Goal: Task Accomplishment & Management: Use online tool/utility

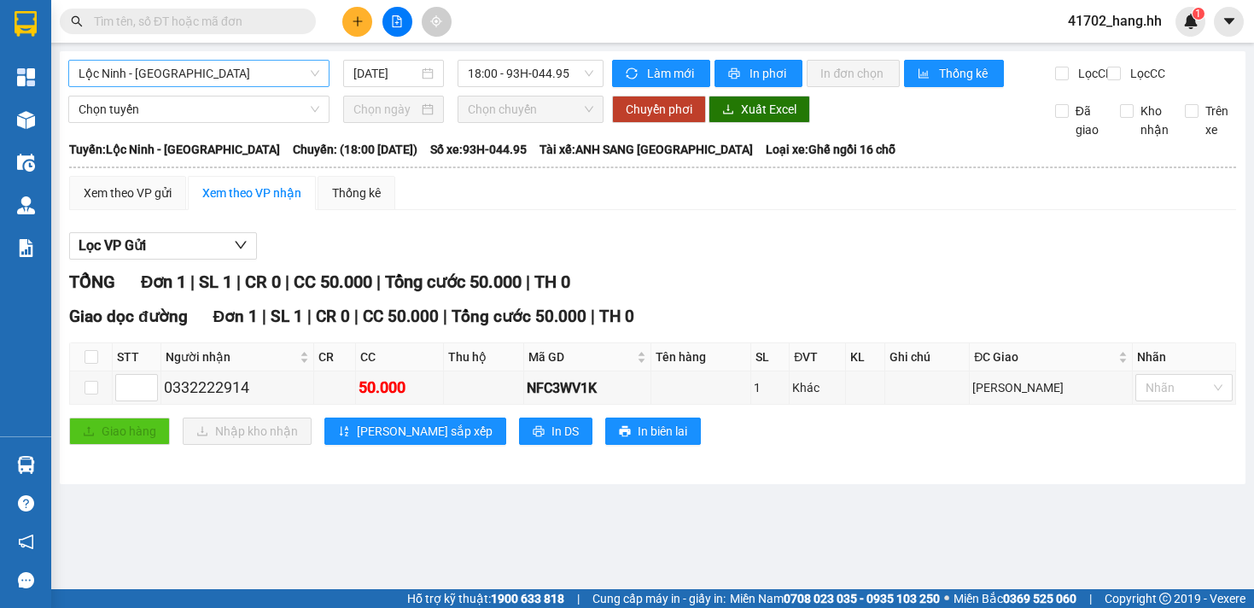
click at [222, 79] on span "Lộc Ninh - [GEOGRAPHIC_DATA]" at bounding box center [199, 74] width 241 height 26
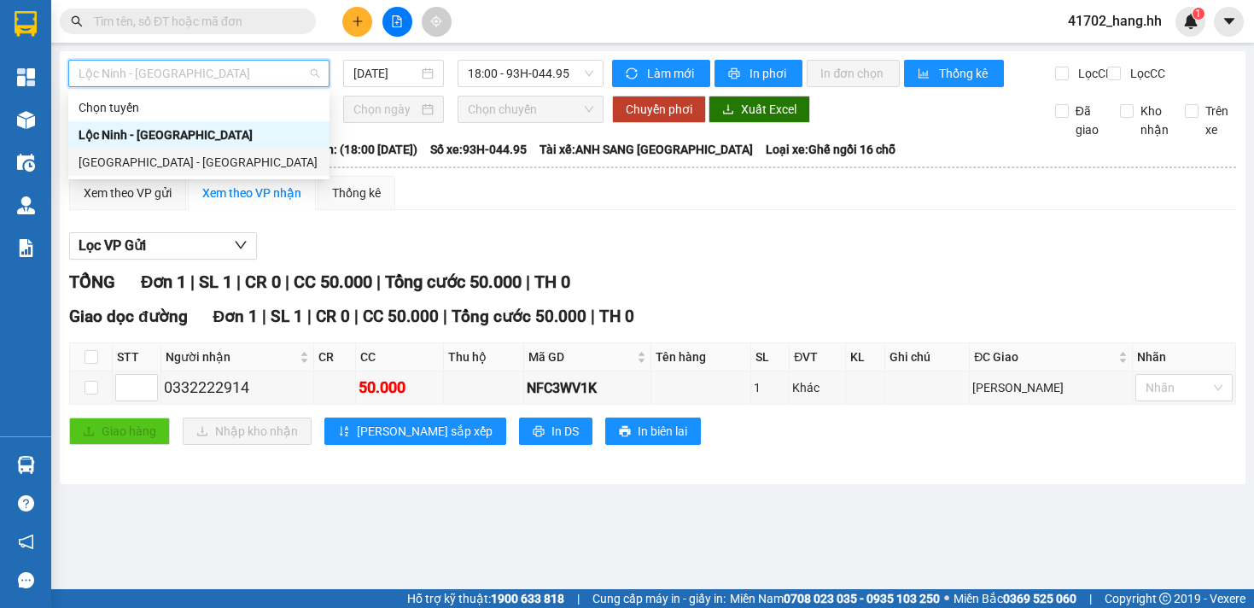
click at [173, 167] on div "[GEOGRAPHIC_DATA] - [GEOGRAPHIC_DATA]" at bounding box center [199, 162] width 241 height 19
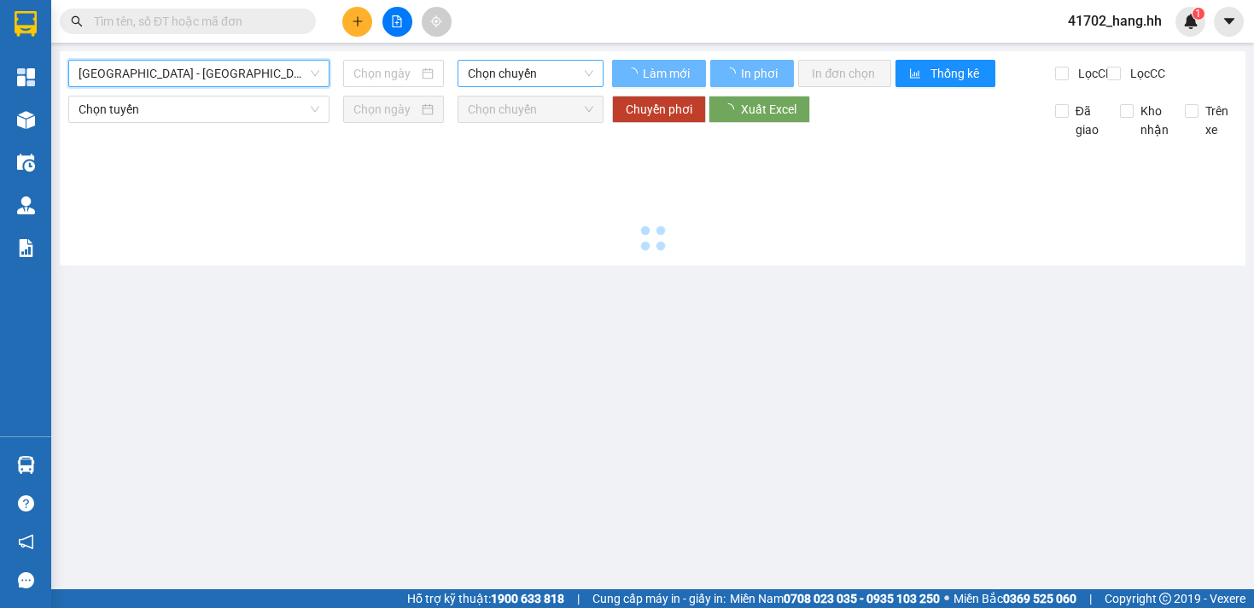
type input "[DATE]"
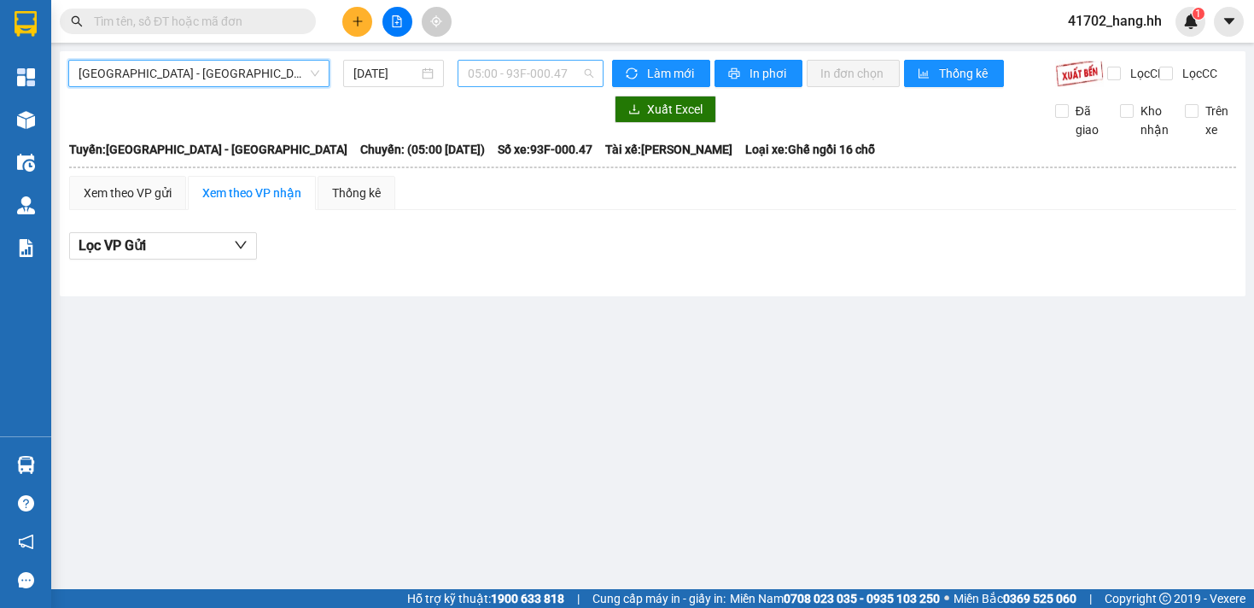
click at [503, 71] on span "05:00 - 93F-000.47" at bounding box center [531, 74] width 126 height 26
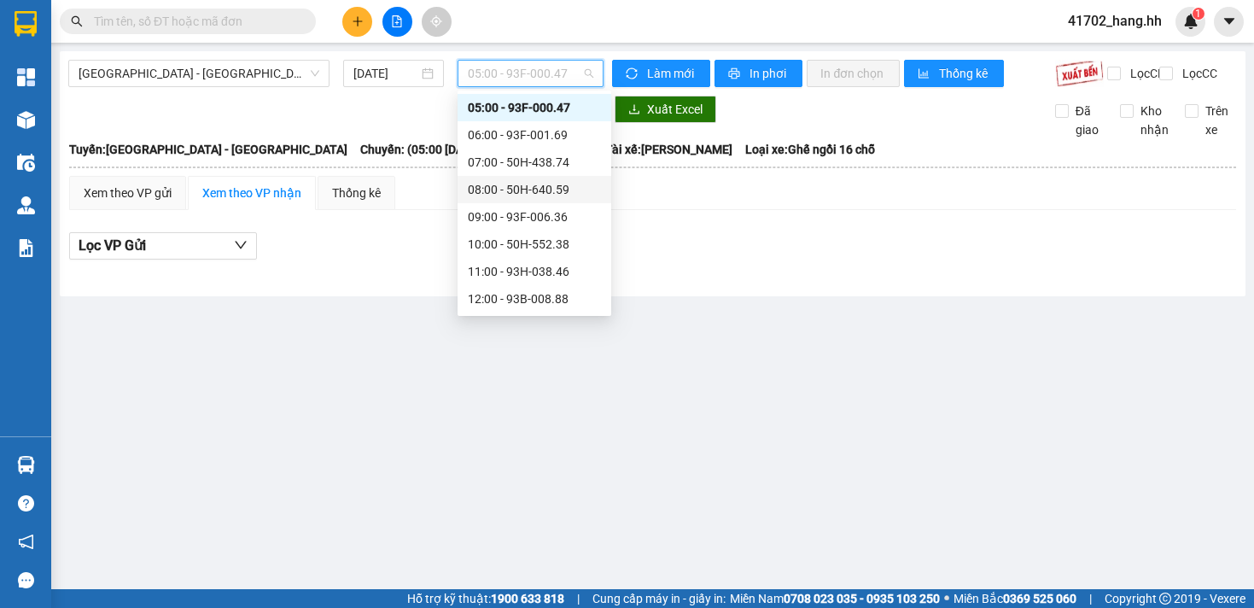
scroll to position [328, 0]
click at [557, 225] on div "18:00 - 93F-001.69" at bounding box center [534, 216] width 133 height 19
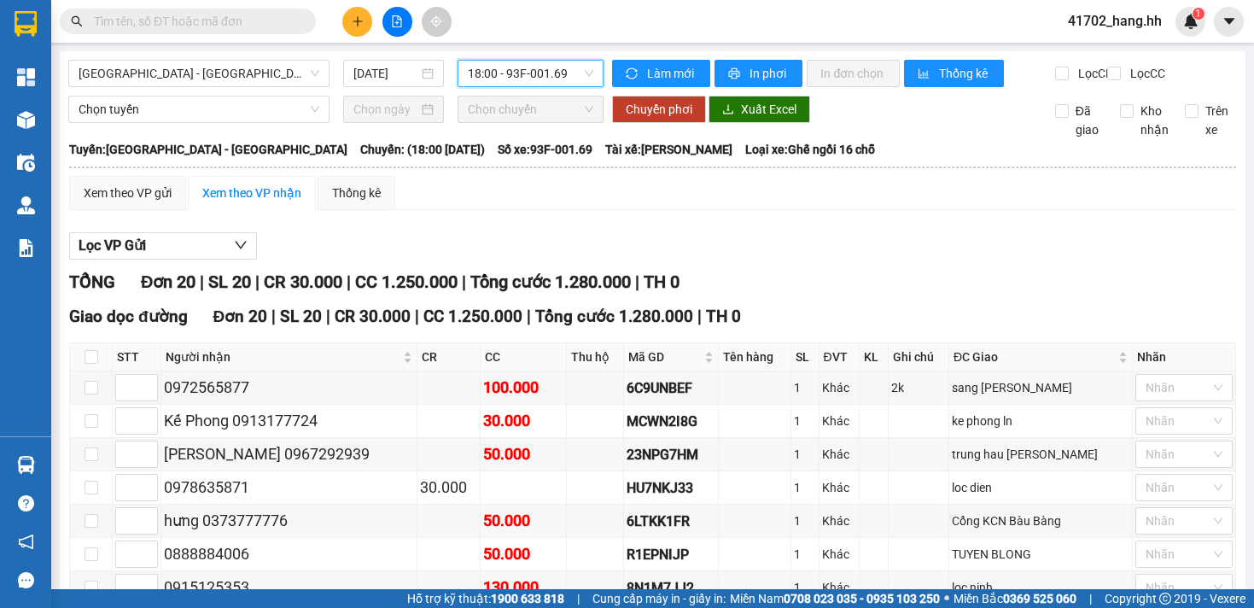
click at [515, 75] on span "18:00 - 93F-001.69" at bounding box center [531, 74] width 126 height 26
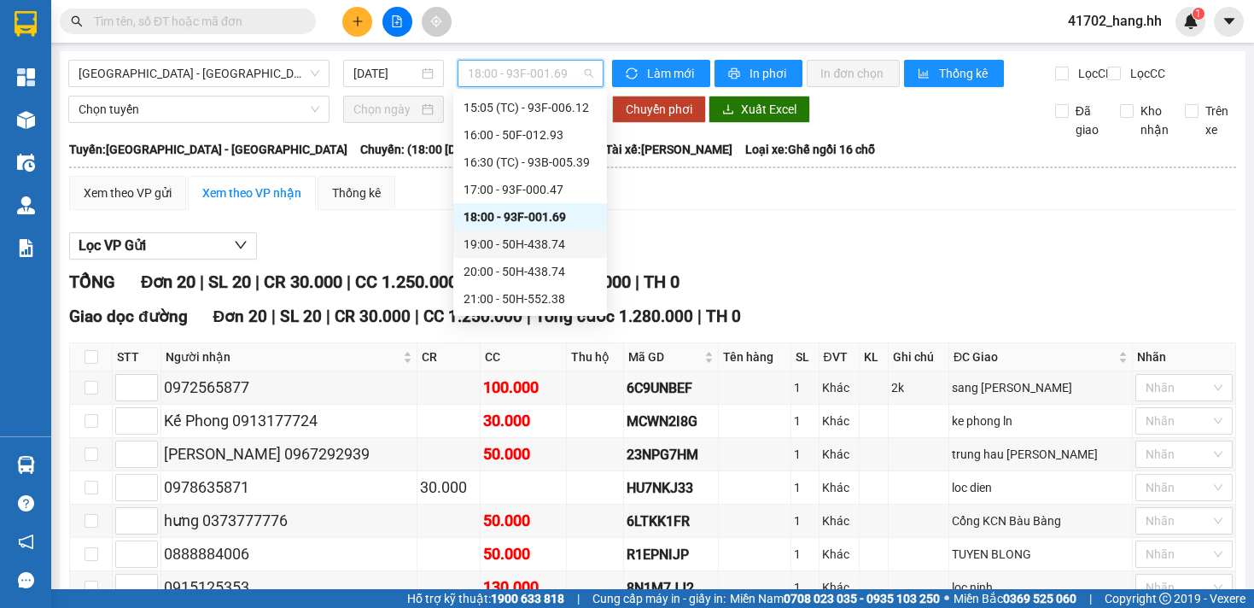
click at [550, 253] on div "19:00 - 50H-438.74" at bounding box center [530, 244] width 133 height 19
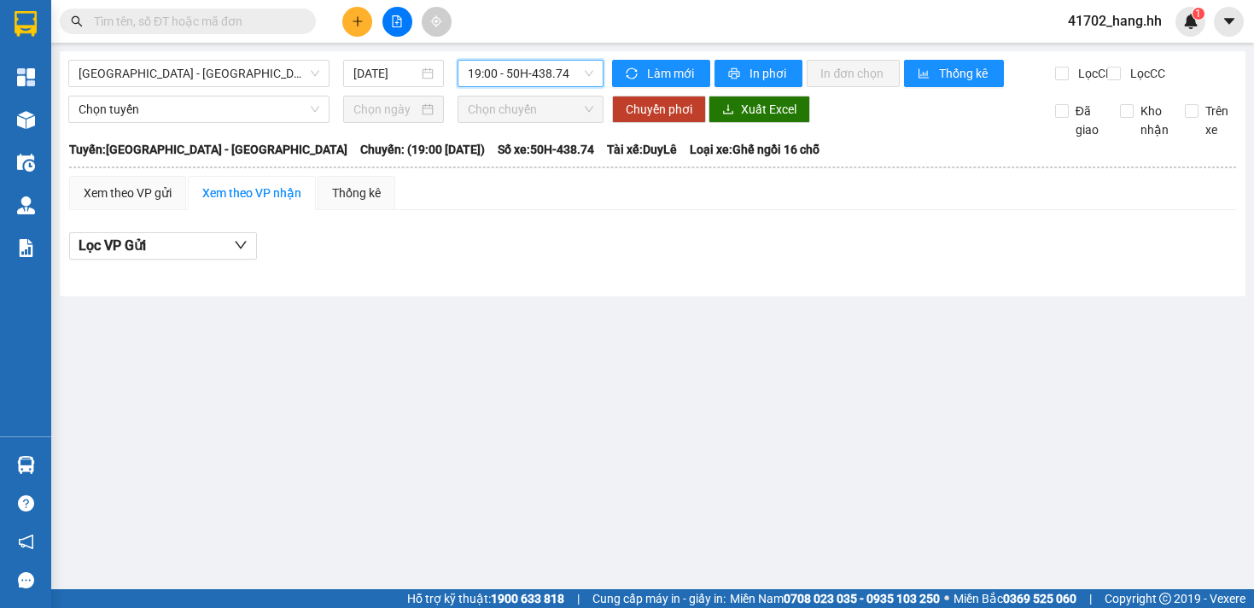
click at [508, 73] on span "19:00 - 50H-438.74" at bounding box center [531, 74] width 126 height 26
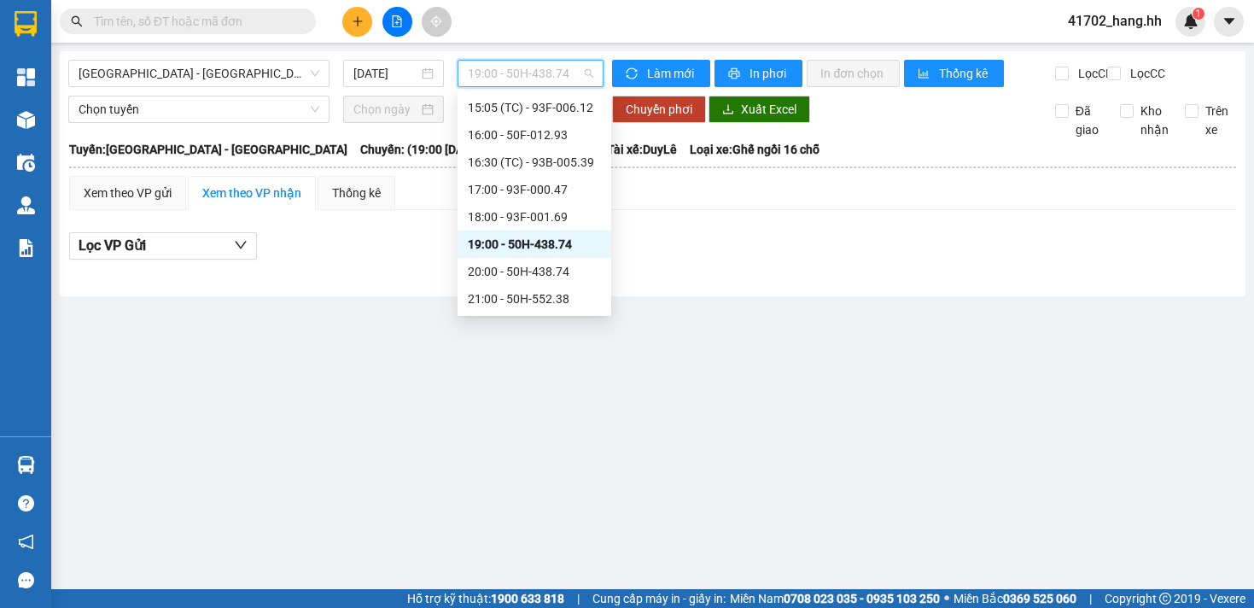
click at [530, 77] on span "19:00 - 50H-438.74" at bounding box center [531, 74] width 126 height 26
click at [547, 207] on div "18:00 - 93F-001.69" at bounding box center [535, 216] width 154 height 27
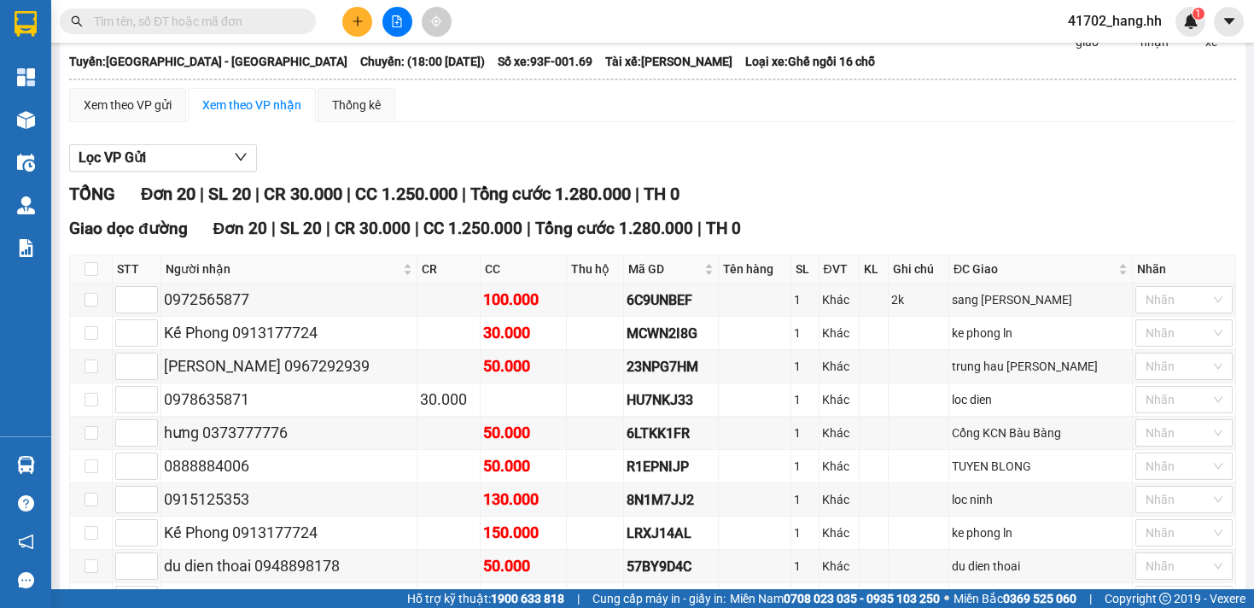
scroll to position [198, 0]
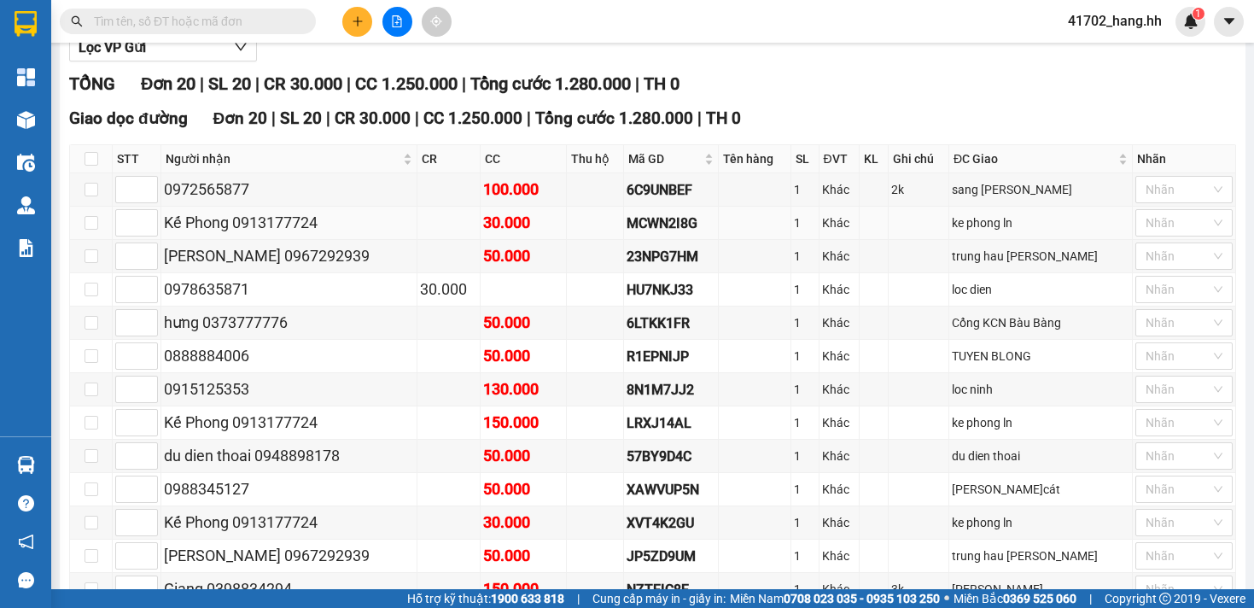
click at [394, 222] on td "Kế Phong 0913177724" at bounding box center [289, 223] width 256 height 33
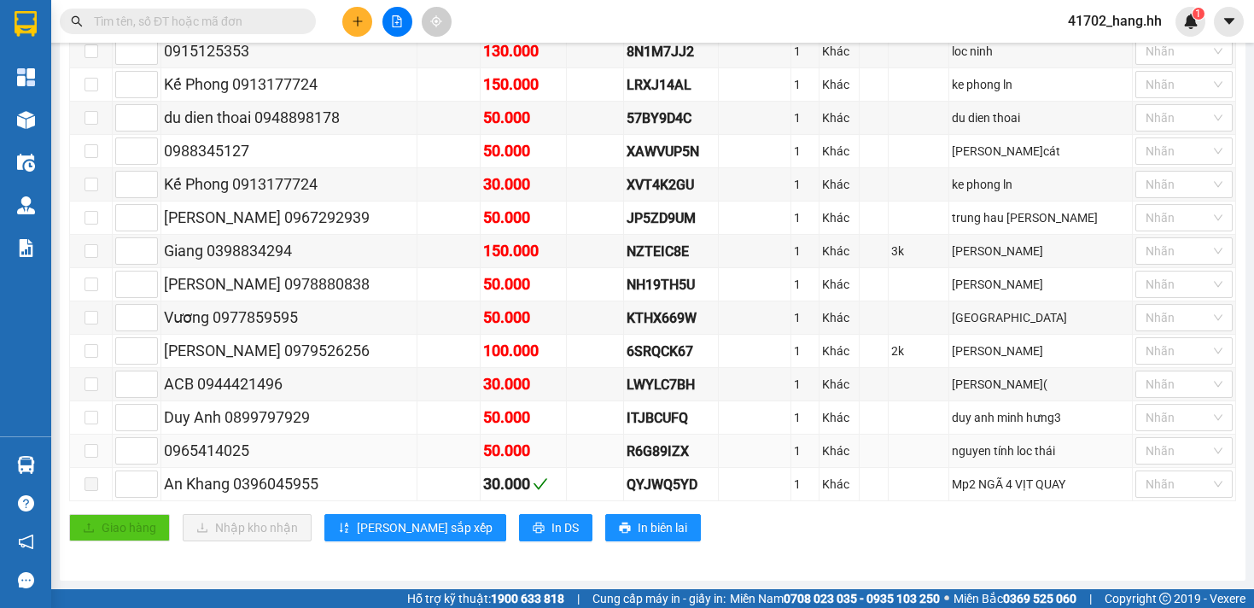
scroll to position [547, 0]
click at [89, 320] on input "checkbox" at bounding box center [92, 318] width 14 height 14
checkbox input "true"
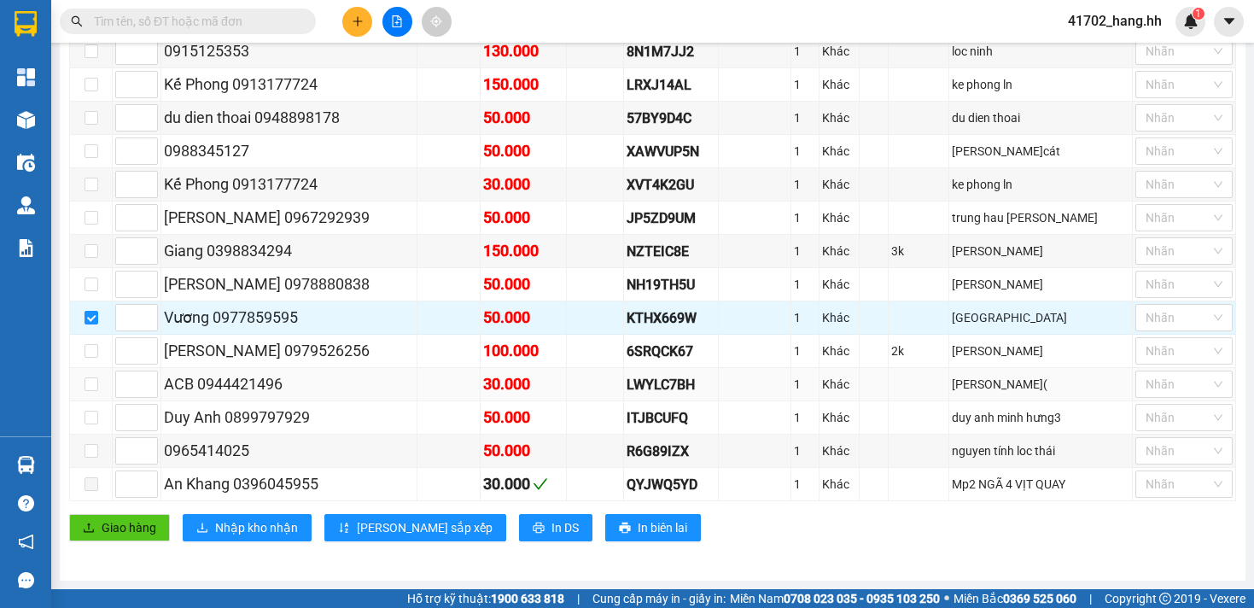
scroll to position [551, 0]
click at [88, 352] on input "checkbox" at bounding box center [92, 351] width 14 height 14
checkbox input "true"
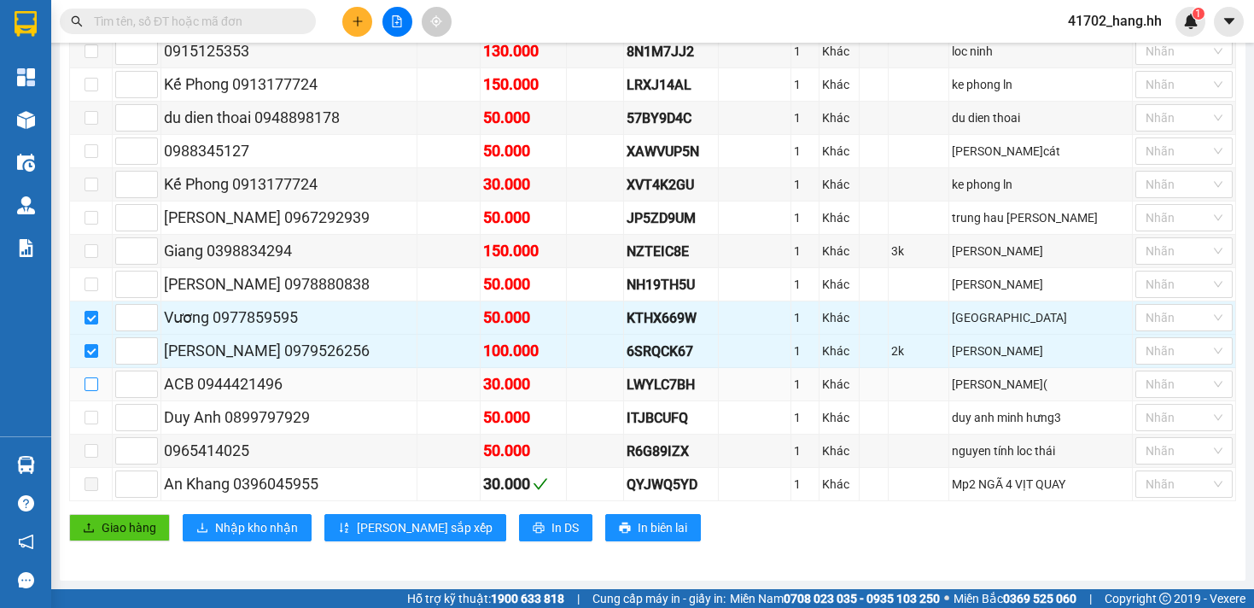
click at [89, 387] on input "checkbox" at bounding box center [92, 384] width 14 height 14
checkbox input "true"
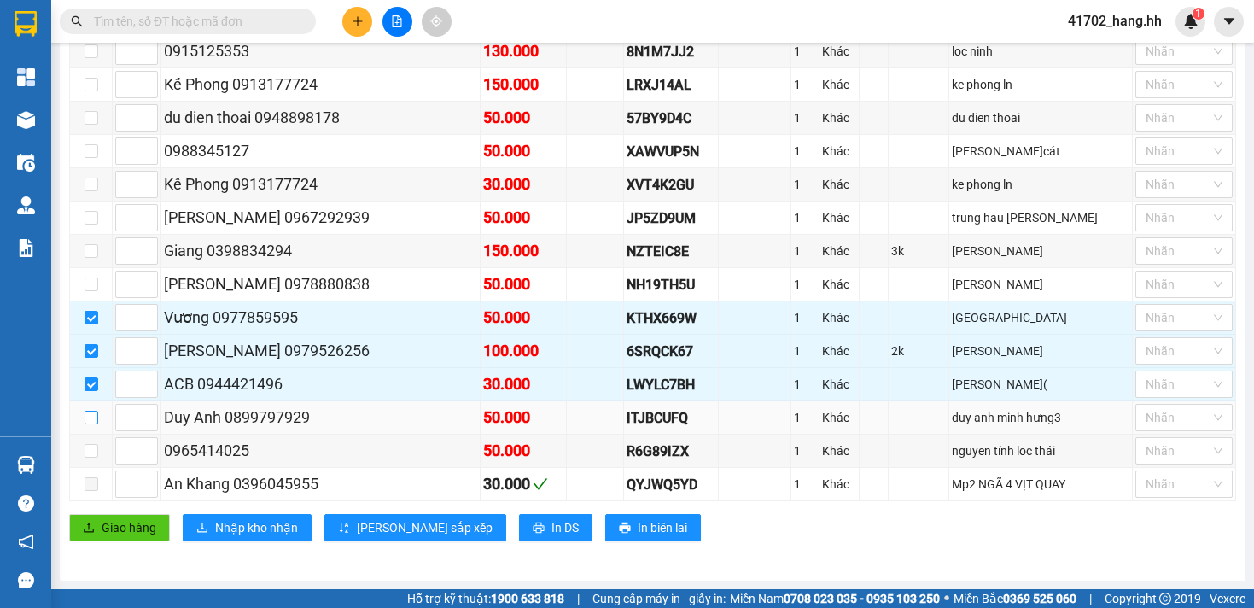
click at [89, 418] on input "checkbox" at bounding box center [92, 418] width 14 height 14
checkbox input "true"
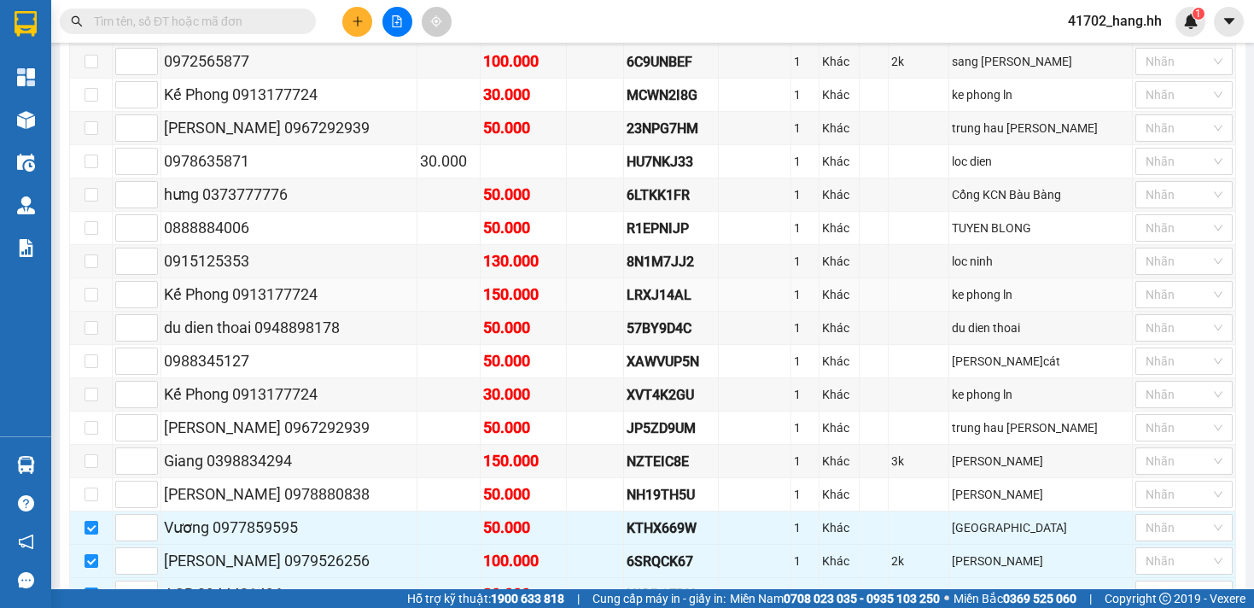
scroll to position [244, 0]
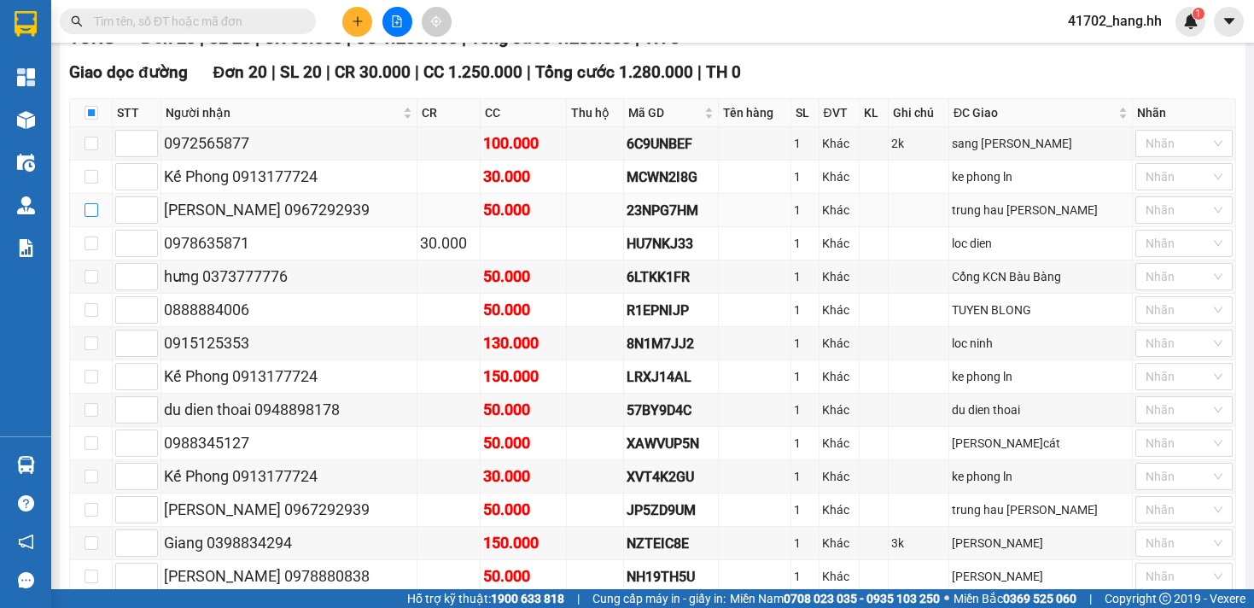
click at [91, 217] on input "checkbox" at bounding box center [92, 210] width 14 height 14
checkbox input "true"
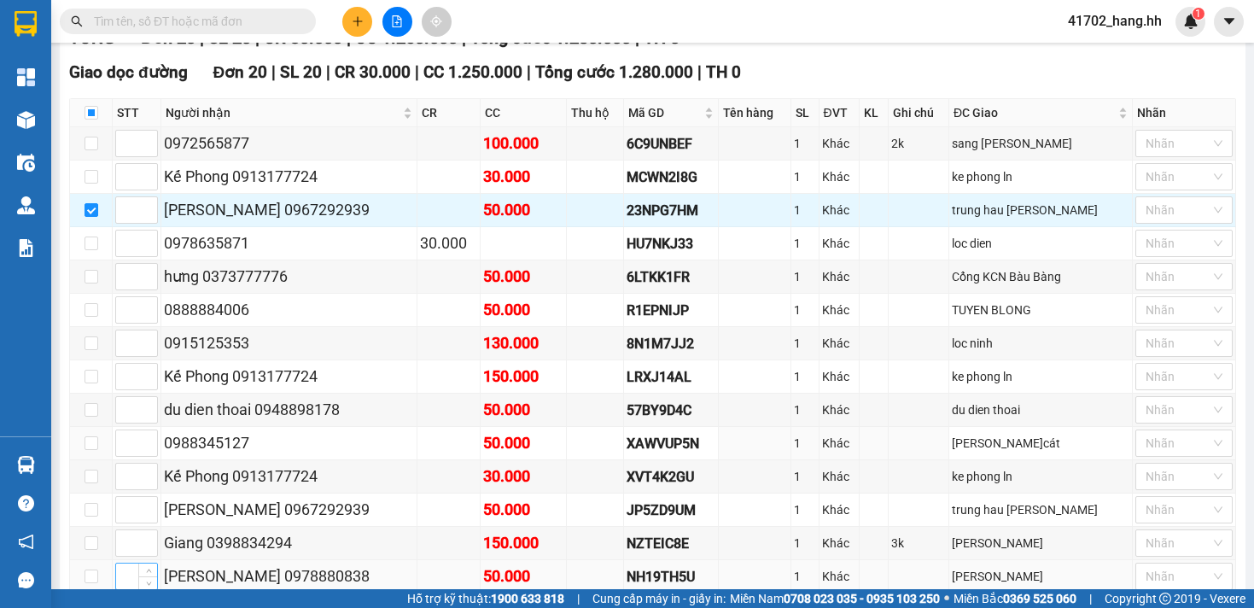
scroll to position [551, 0]
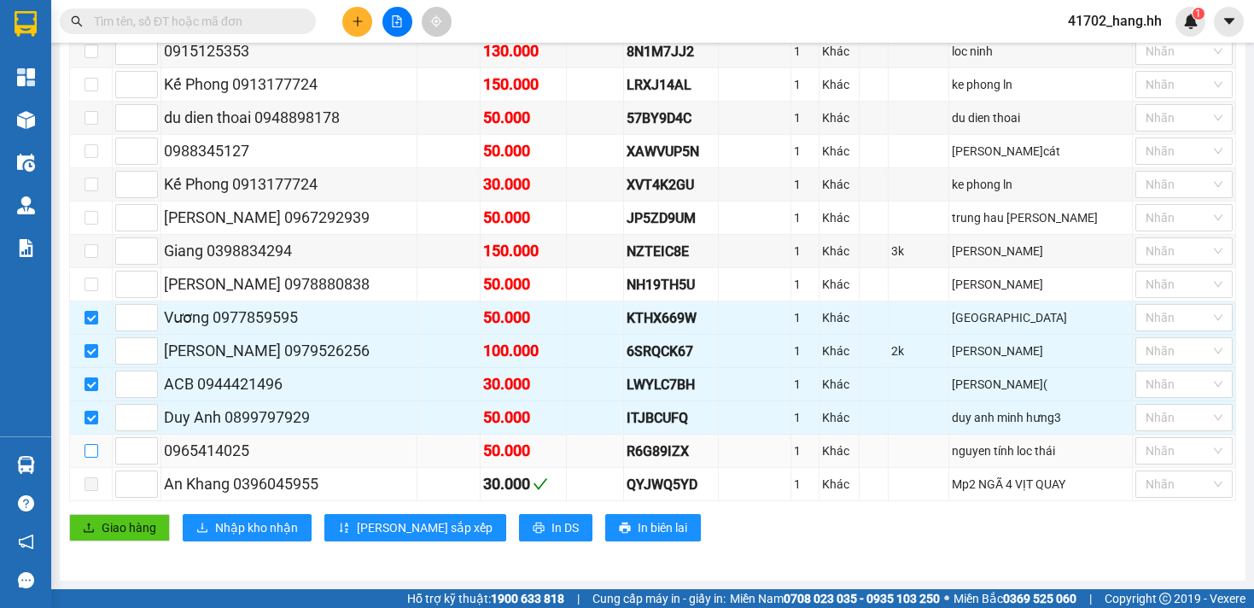
click at [93, 453] on input "checkbox" at bounding box center [92, 451] width 14 height 14
checkbox input "true"
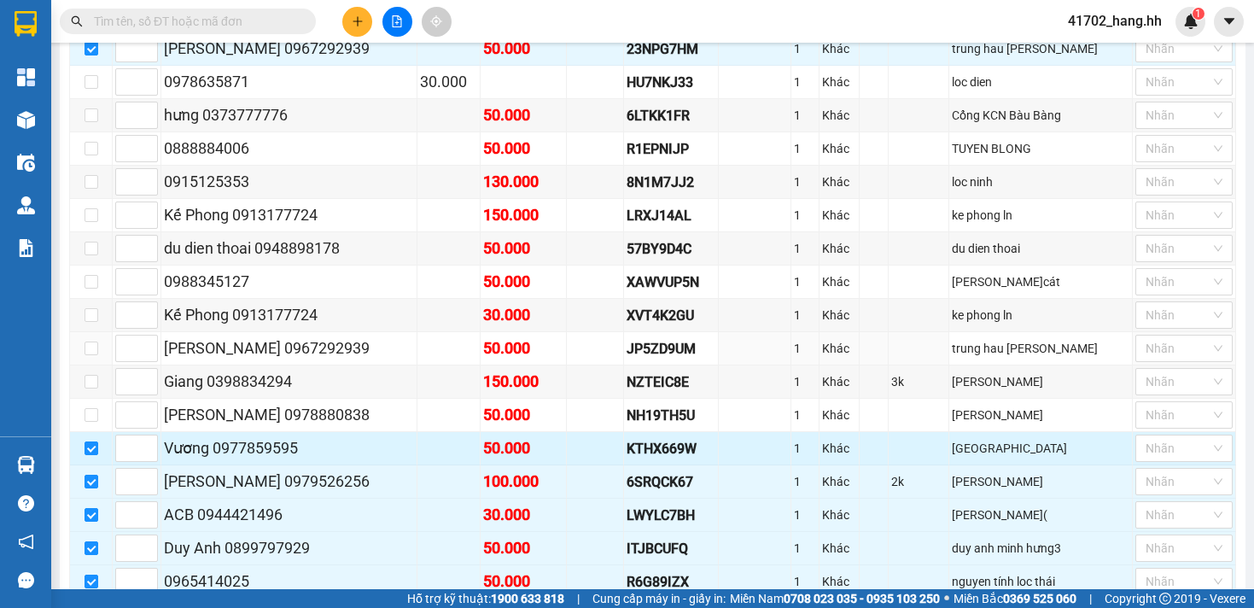
scroll to position [405, 0]
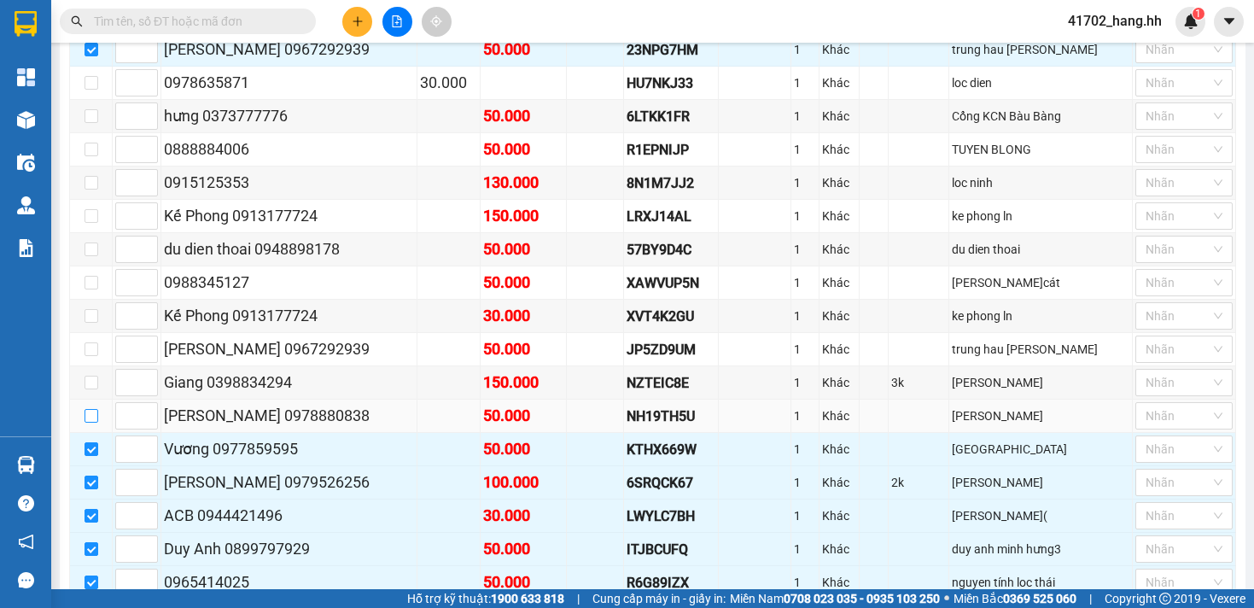
click at [91, 423] on input "checkbox" at bounding box center [92, 416] width 14 height 14
checkbox input "true"
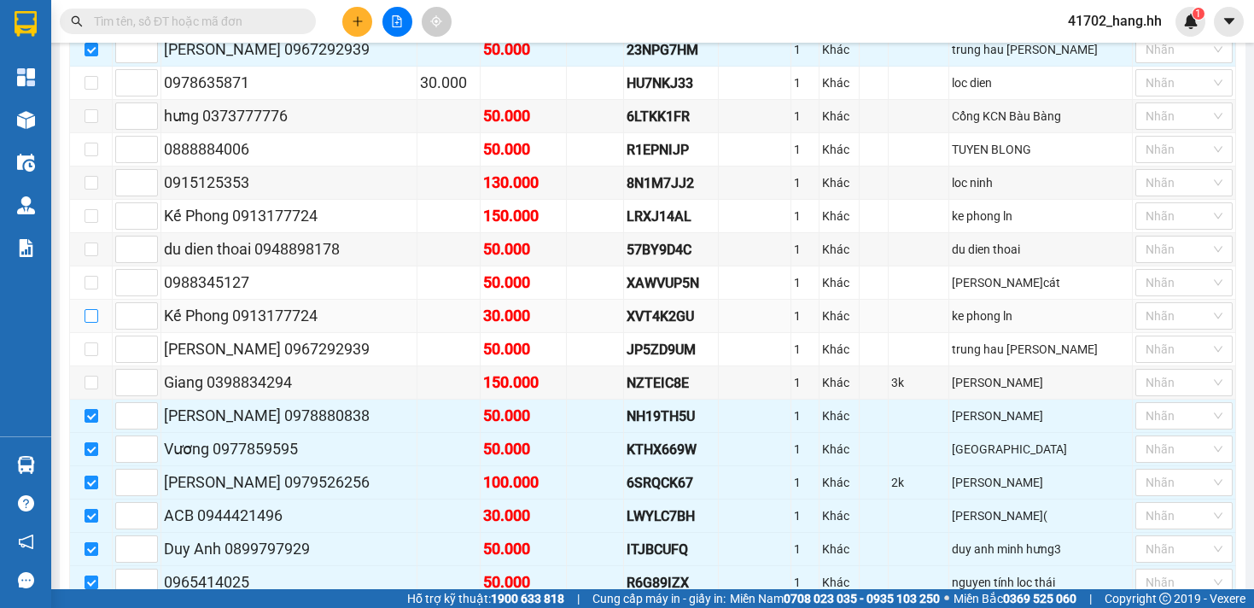
click at [88, 323] on input "checkbox" at bounding box center [92, 316] width 14 height 14
checkbox input "true"
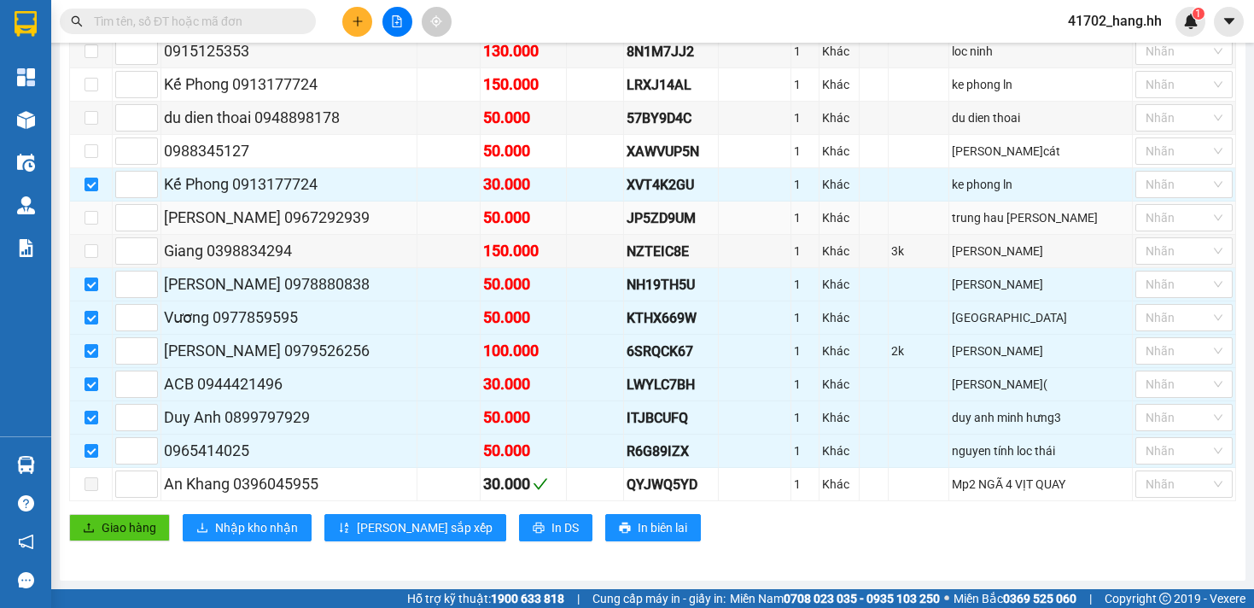
scroll to position [551, 0]
click at [94, 482] on span at bounding box center [92, 484] width 14 height 14
click at [90, 482] on span at bounding box center [92, 484] width 14 height 14
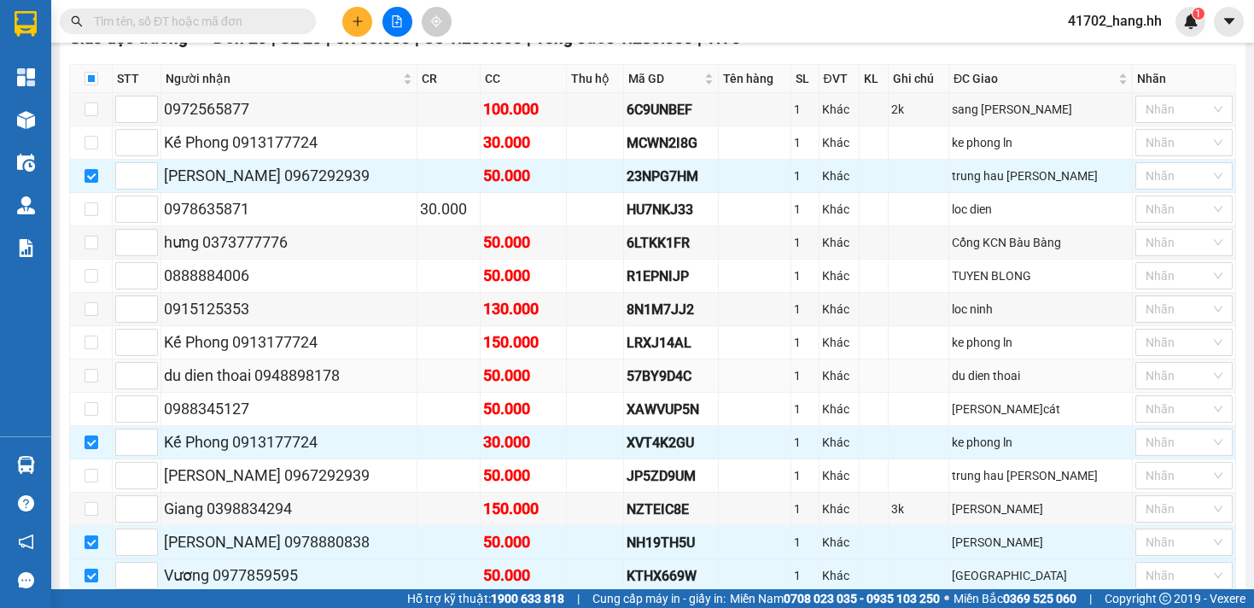
scroll to position [295, 0]
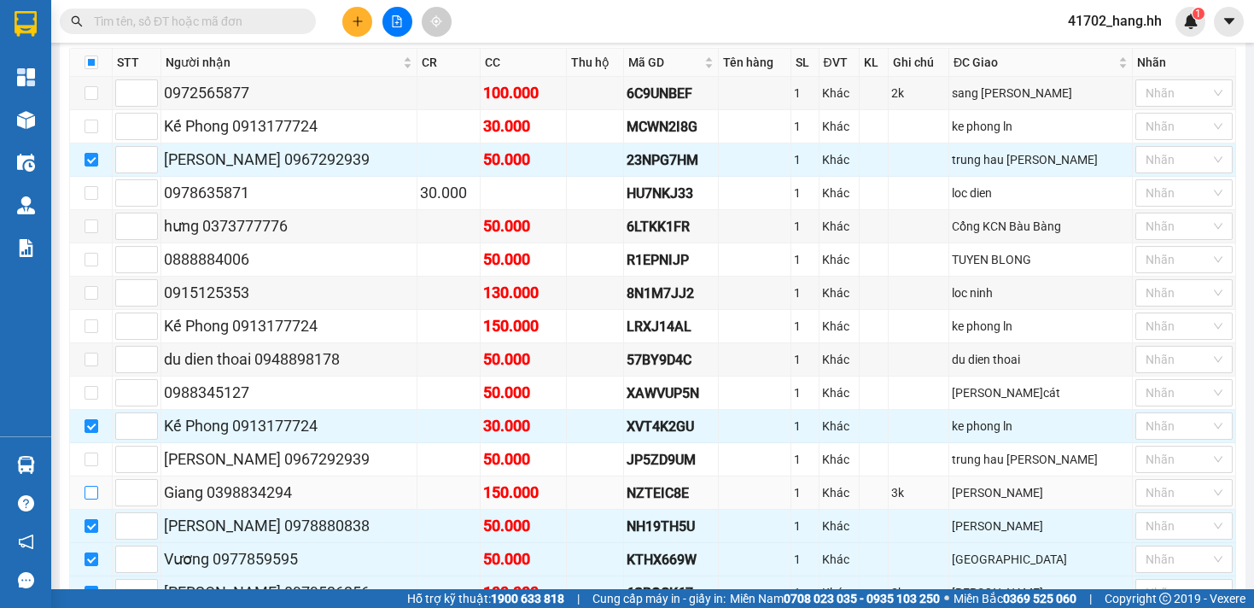
click at [91, 500] on input "checkbox" at bounding box center [92, 493] width 14 height 14
checkbox input "true"
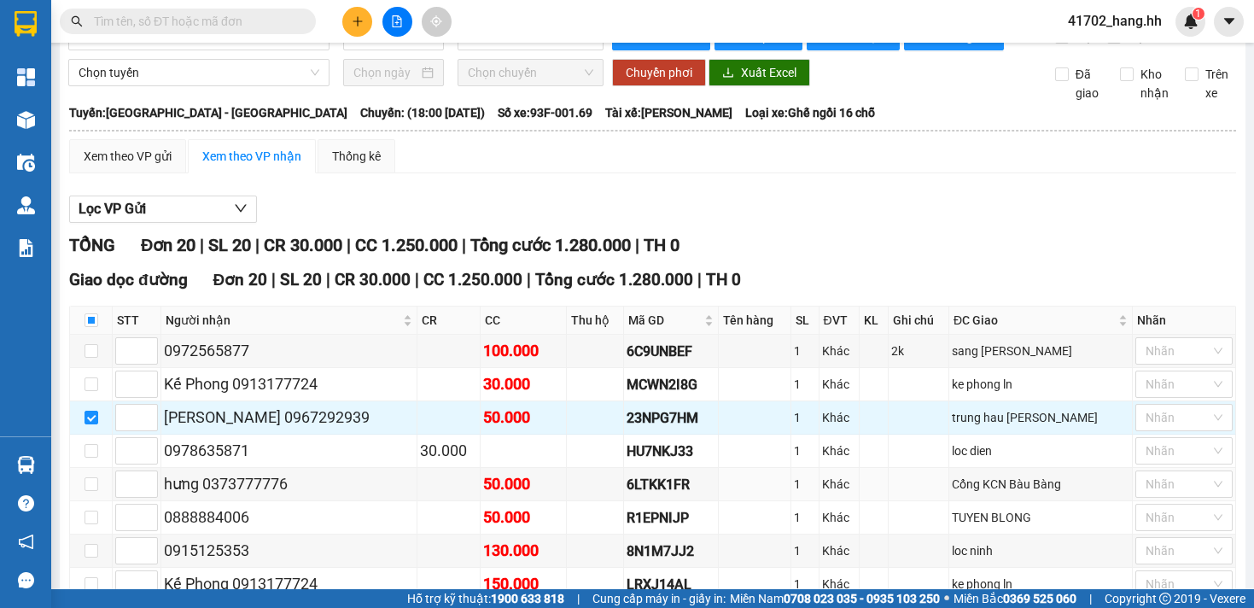
scroll to position [0, 0]
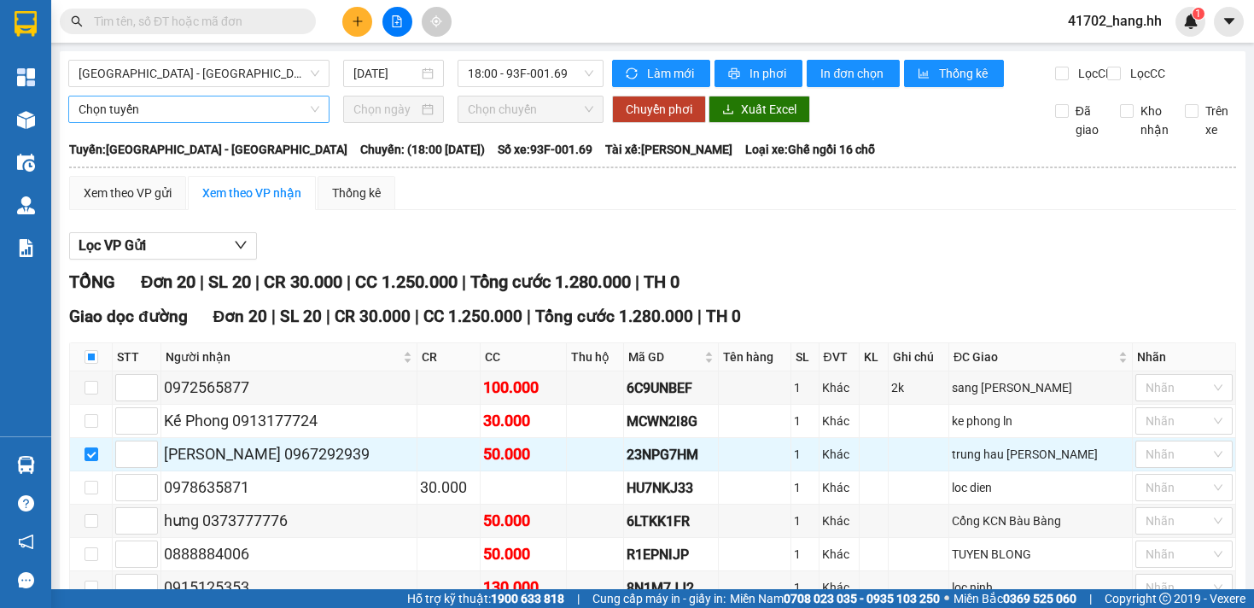
click at [270, 122] on span "Chọn tuyến" at bounding box center [199, 109] width 241 height 26
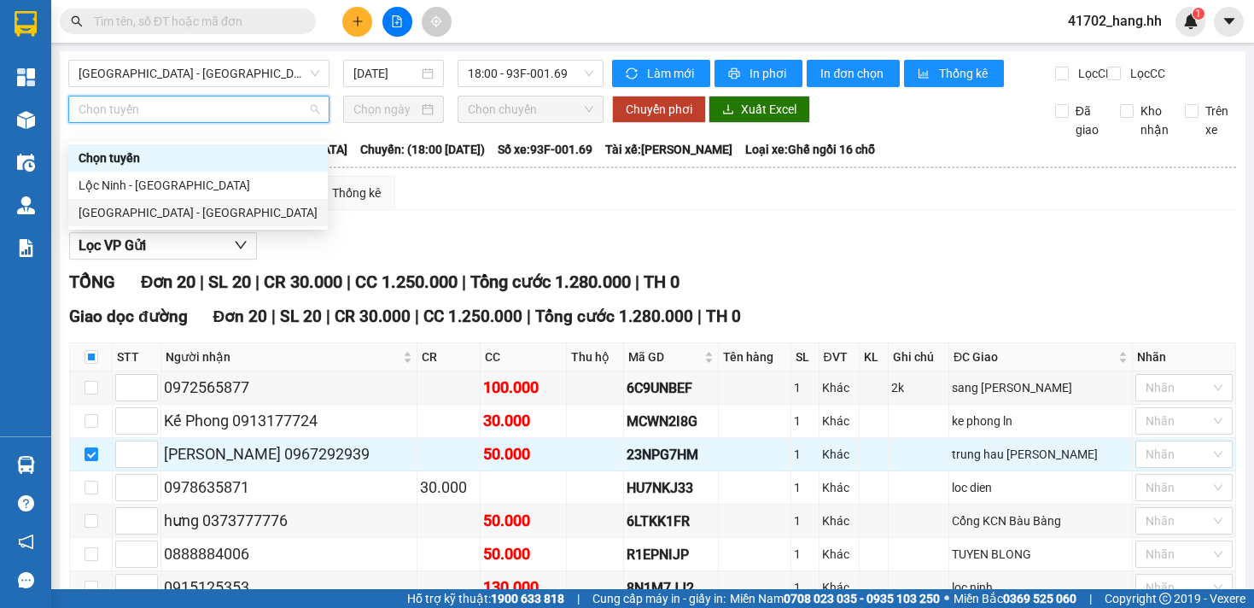
click at [170, 203] on div "[GEOGRAPHIC_DATA] - [GEOGRAPHIC_DATA]" at bounding box center [198, 212] width 239 height 19
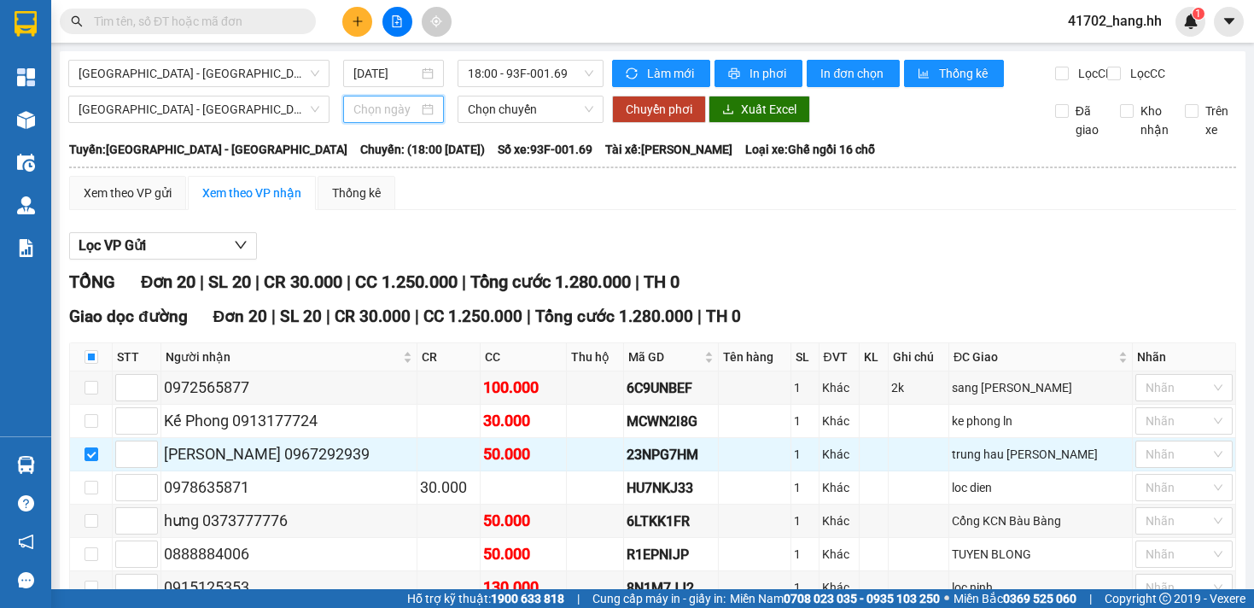
click at [383, 119] on input at bounding box center [385, 109] width 65 height 19
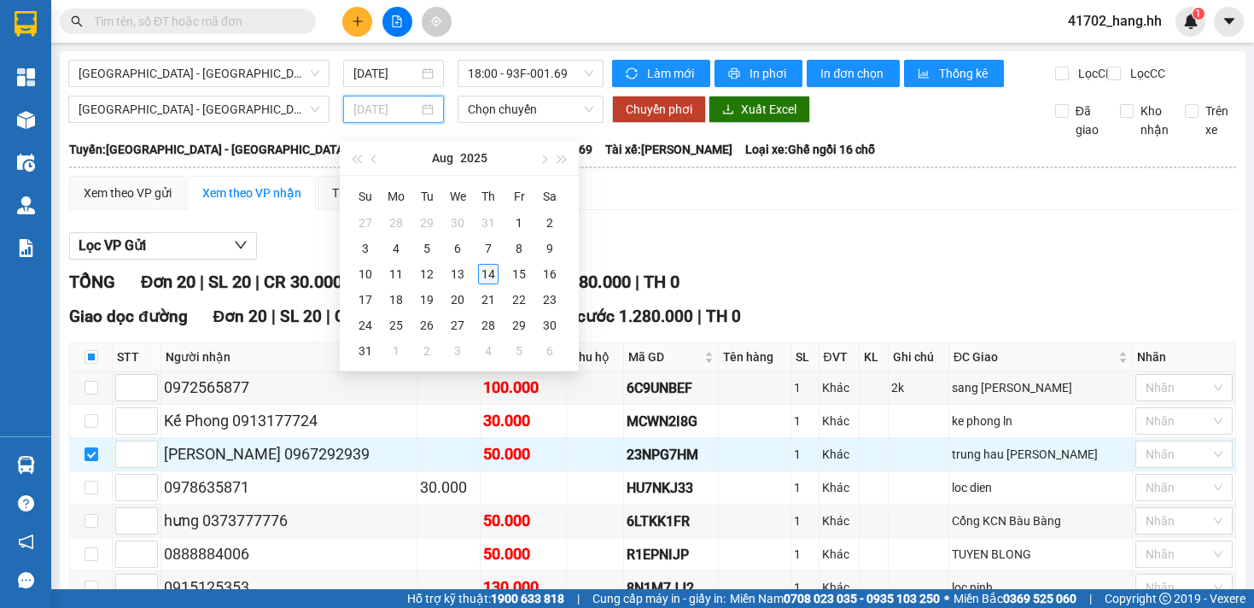
type input "[DATE]"
click at [486, 270] on div "14" at bounding box center [488, 274] width 20 height 20
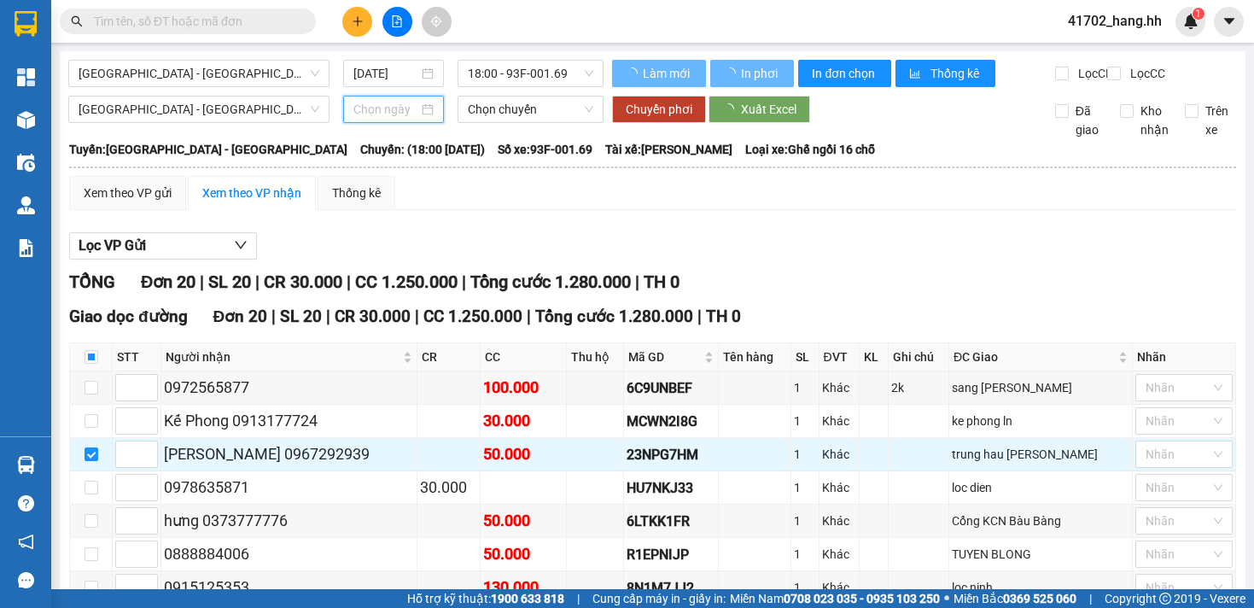
type input "[DATE]"
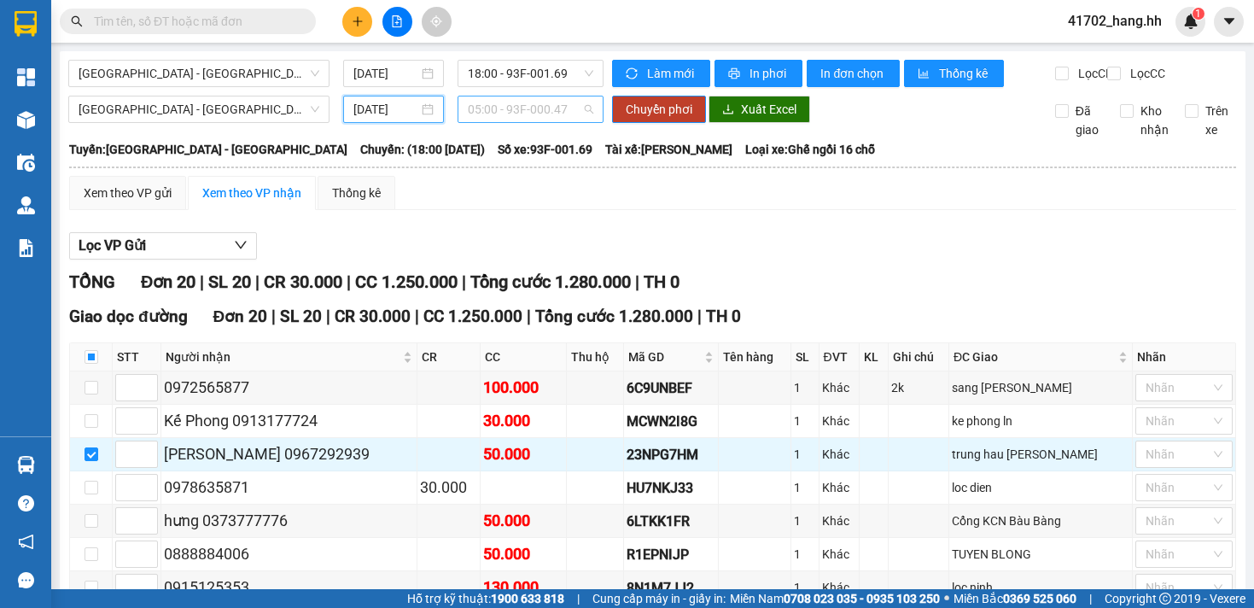
click at [537, 115] on span "05:00 - 93F-000.47" at bounding box center [531, 109] width 126 height 26
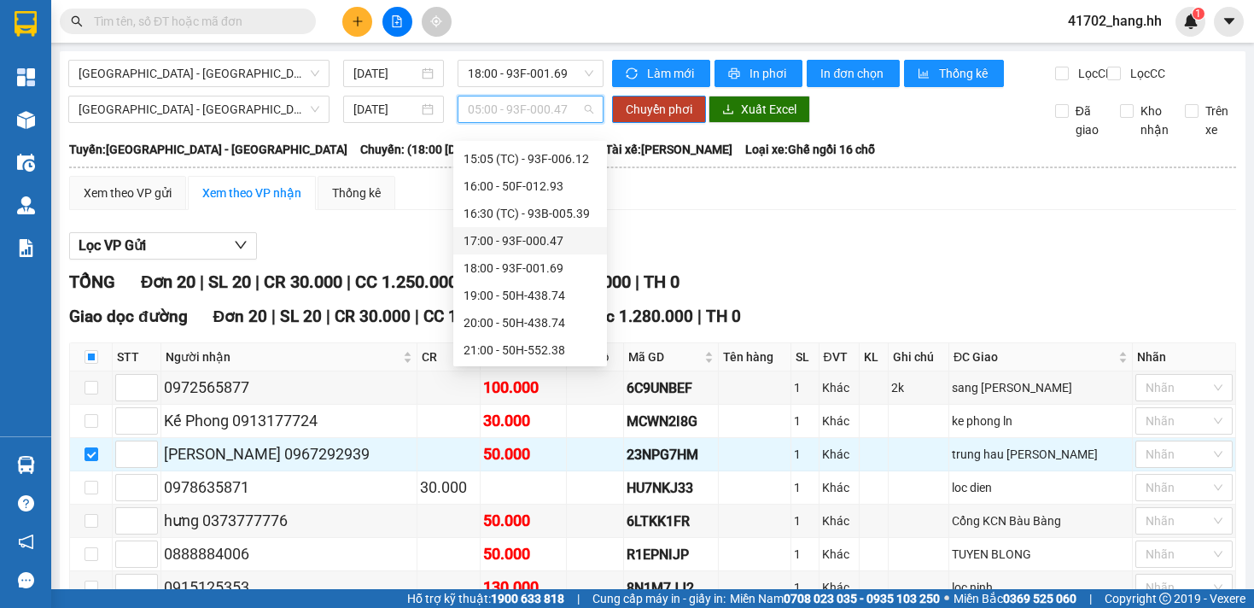
scroll to position [328, 0]
click at [567, 295] on div "19:00 - 50H-438.74" at bounding box center [530, 294] width 133 height 19
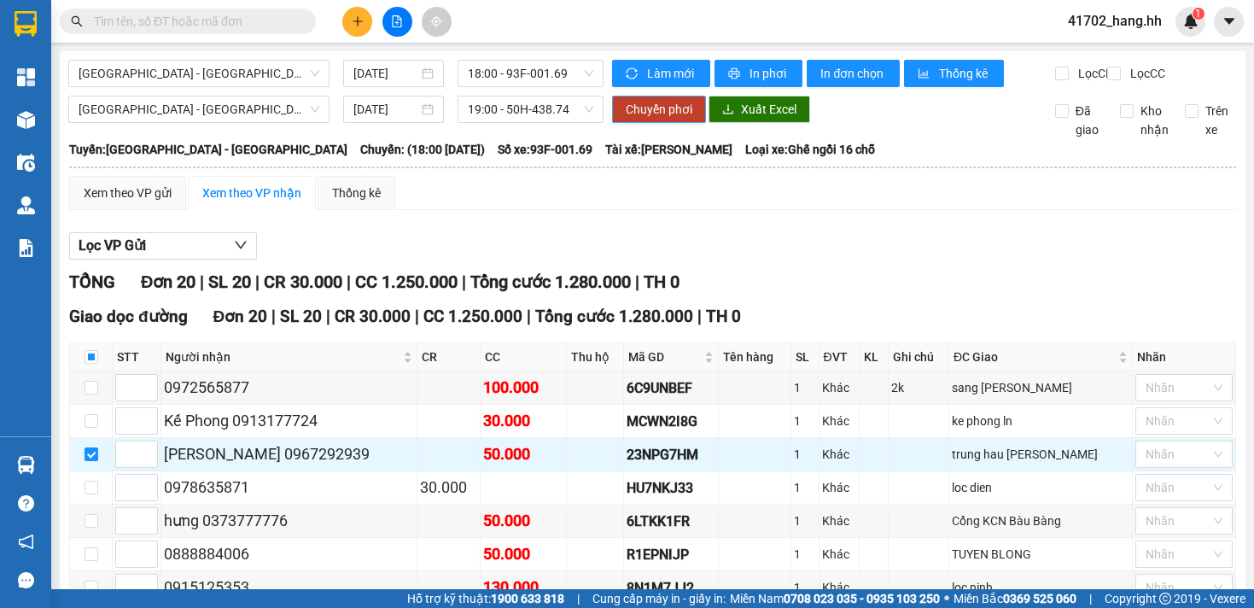
click at [641, 119] on span "Chuyển phơi" at bounding box center [659, 109] width 67 height 19
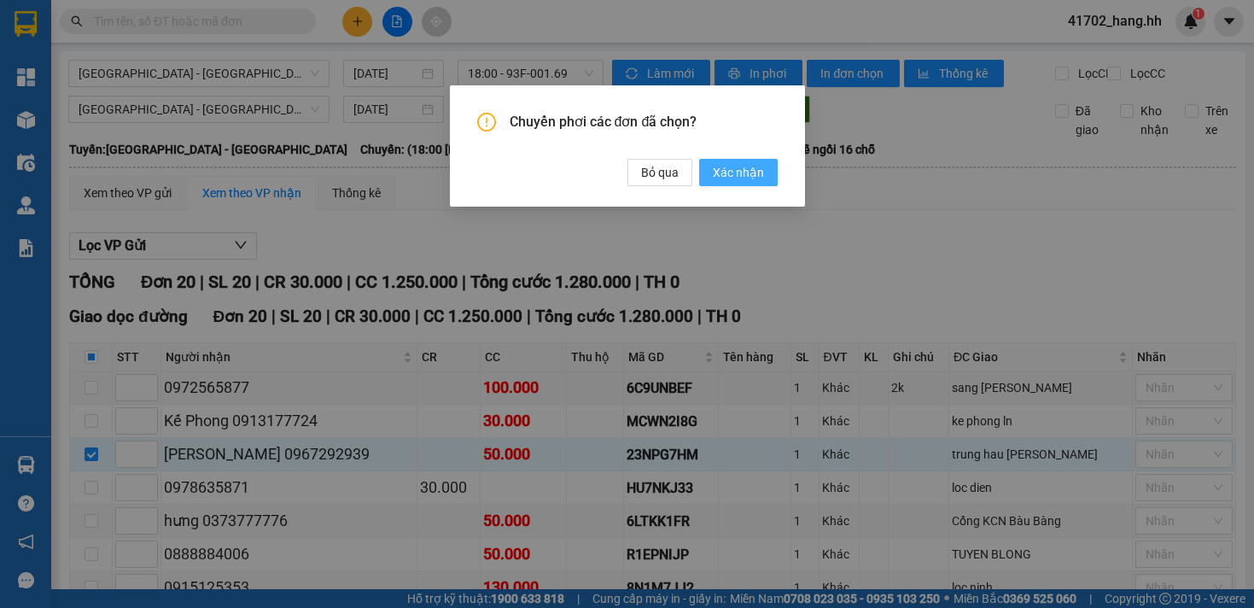
click at [730, 164] on span "Xác nhận" at bounding box center [738, 172] width 51 height 19
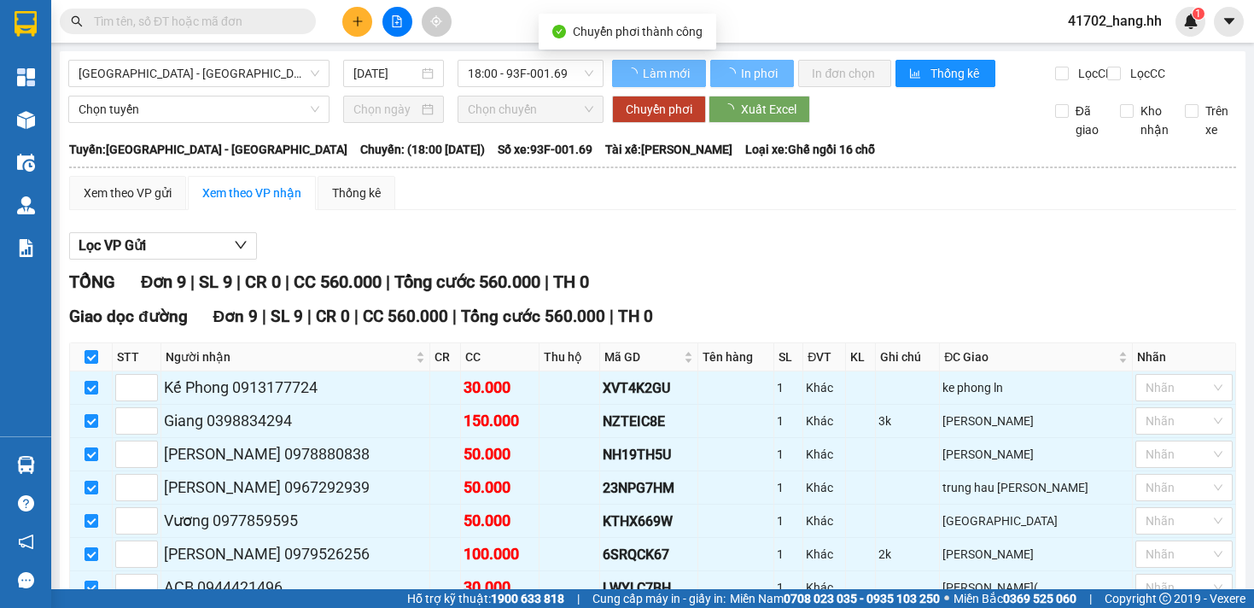
checkbox input "false"
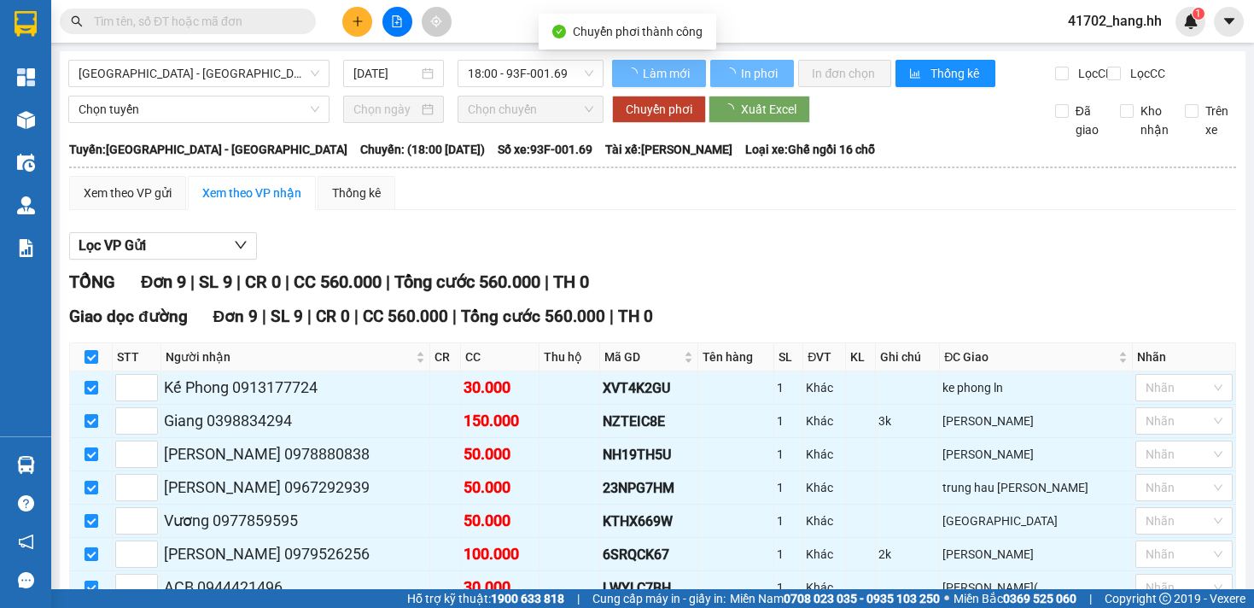
checkbox input "false"
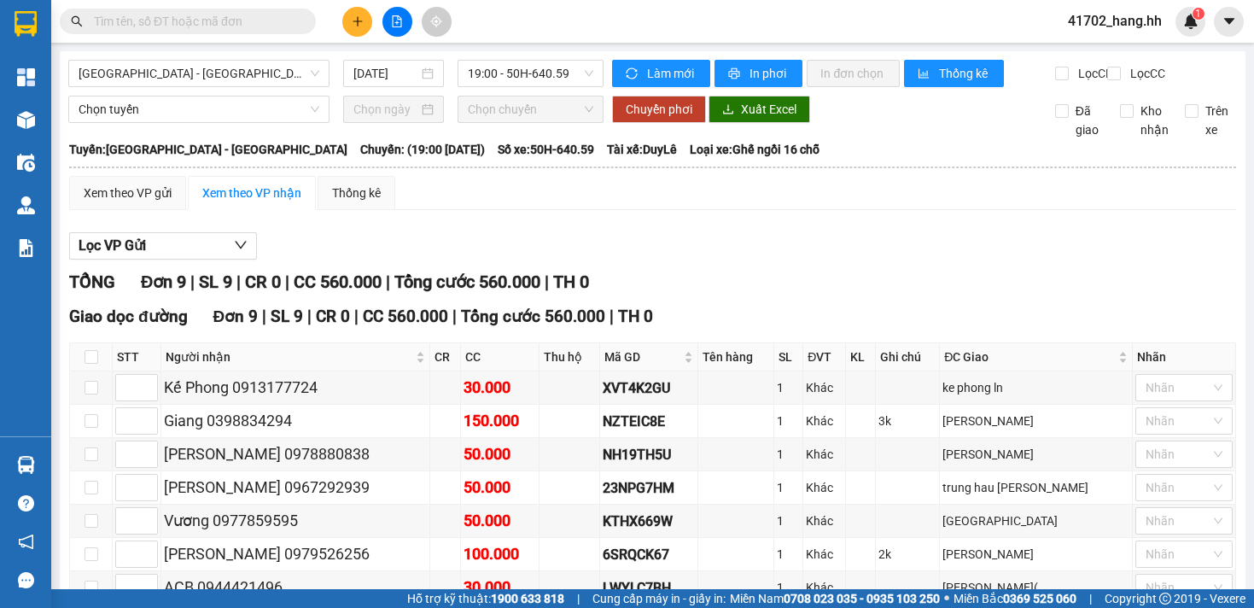
click at [362, 24] on icon "plus" at bounding box center [358, 21] width 12 height 12
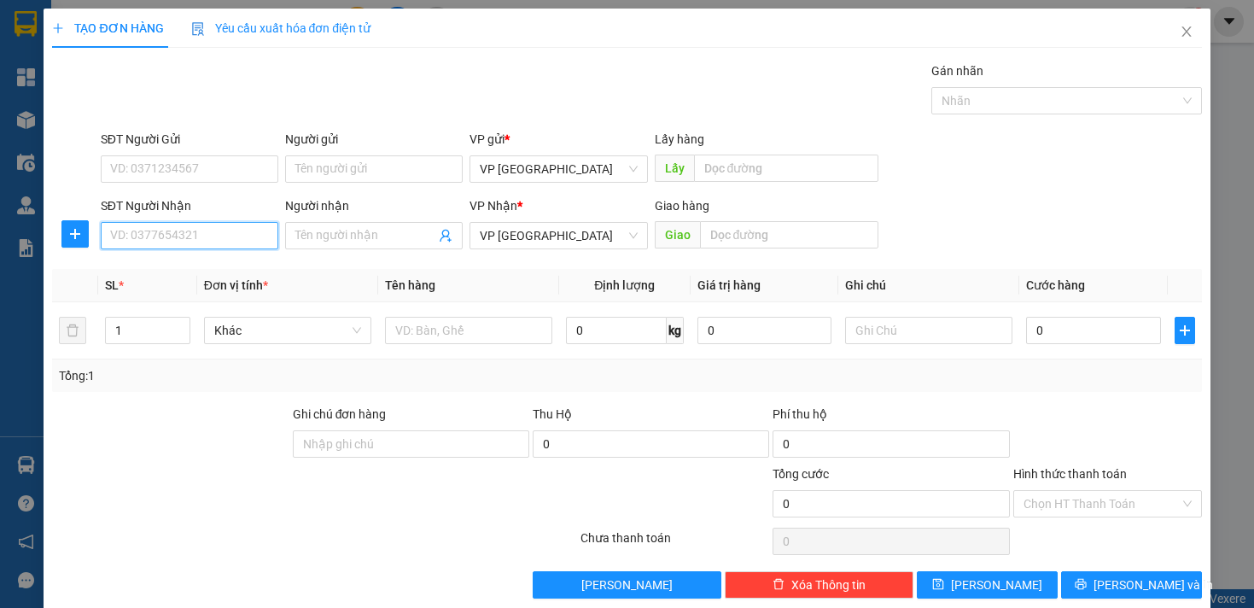
click at [253, 242] on input "SĐT Người Nhận" at bounding box center [190, 235] width 178 height 27
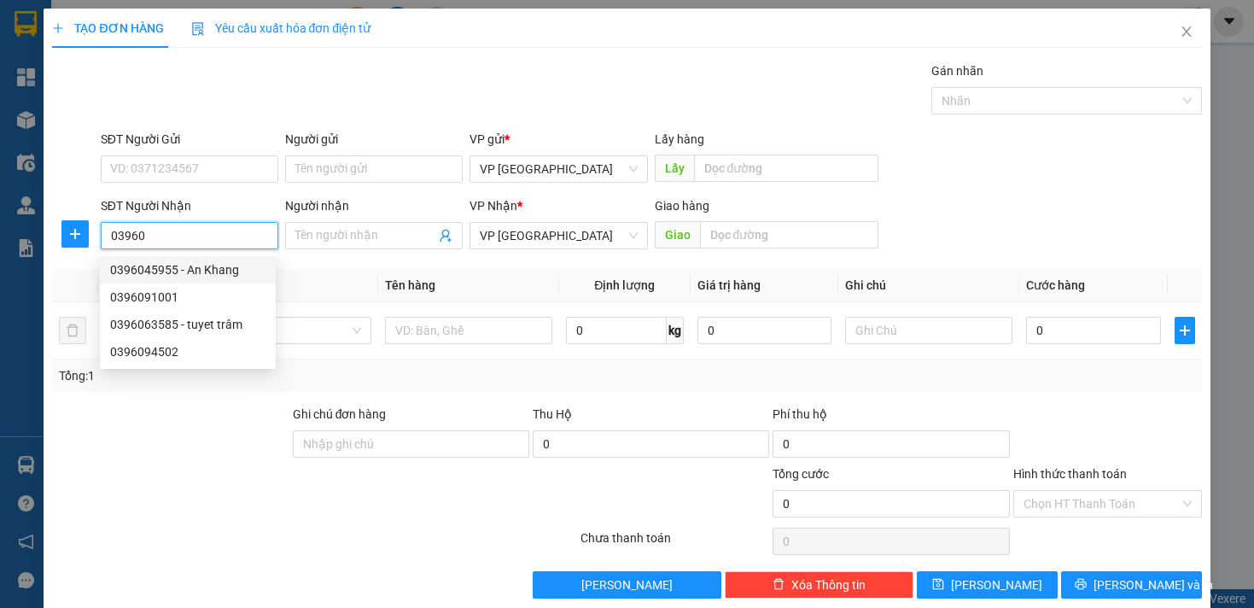
click at [255, 261] on div "0396045955 - An Khang" at bounding box center [187, 269] width 155 height 19
type input "0396045955"
type input "An Khang"
type input "Mp2 NGÃ 4 VỊT QUAY"
type input "30.000"
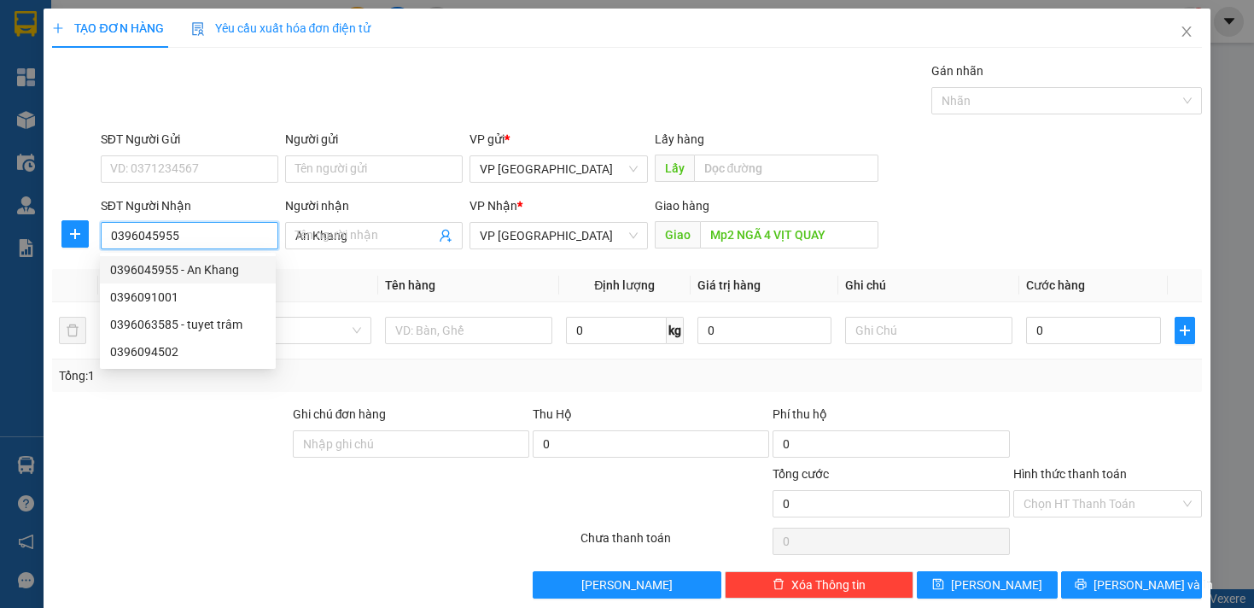
type input "30.000"
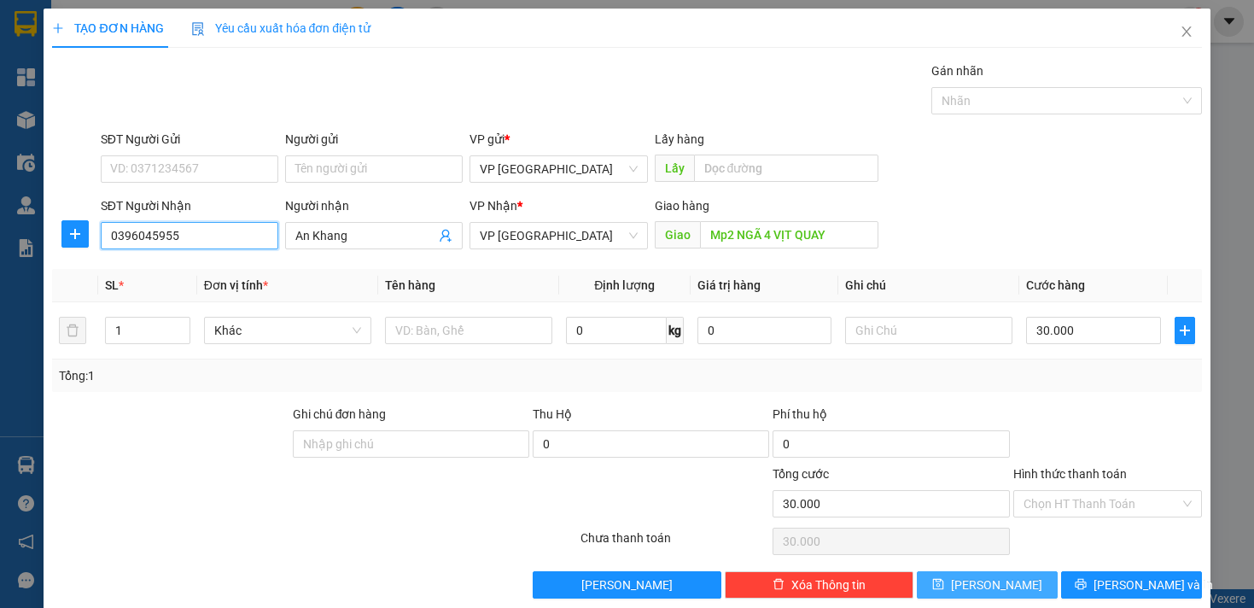
type input "0396045955"
click at [987, 581] on span "Lưu" at bounding box center [996, 584] width 91 height 19
type input "0"
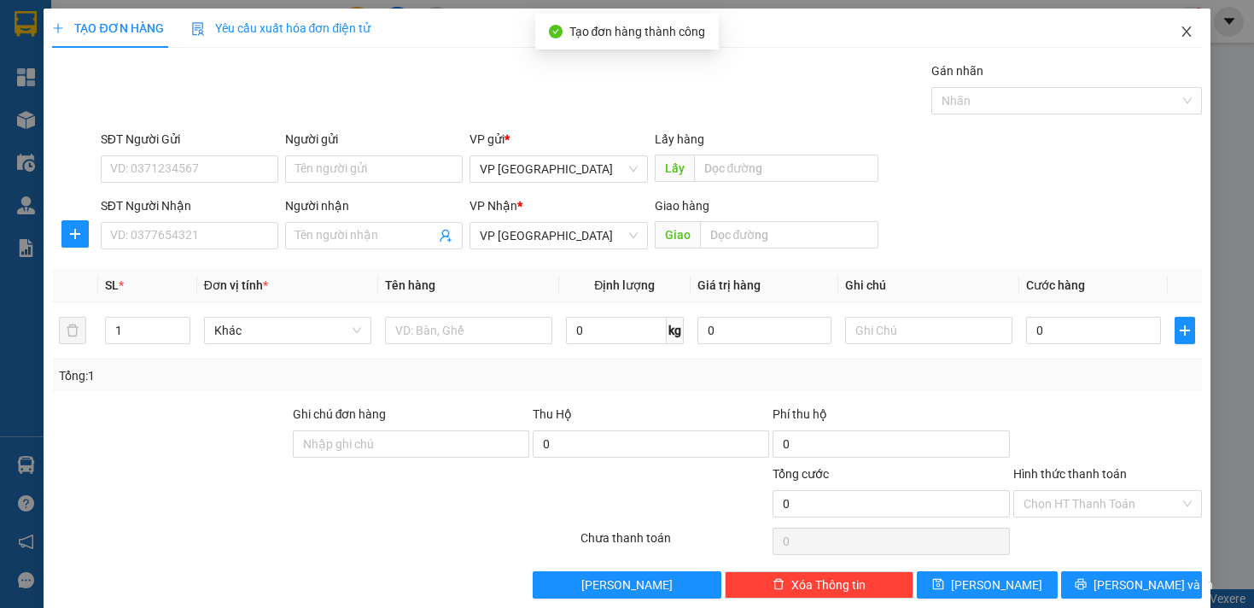
click at [1183, 24] on span "Close" at bounding box center [1187, 33] width 48 height 48
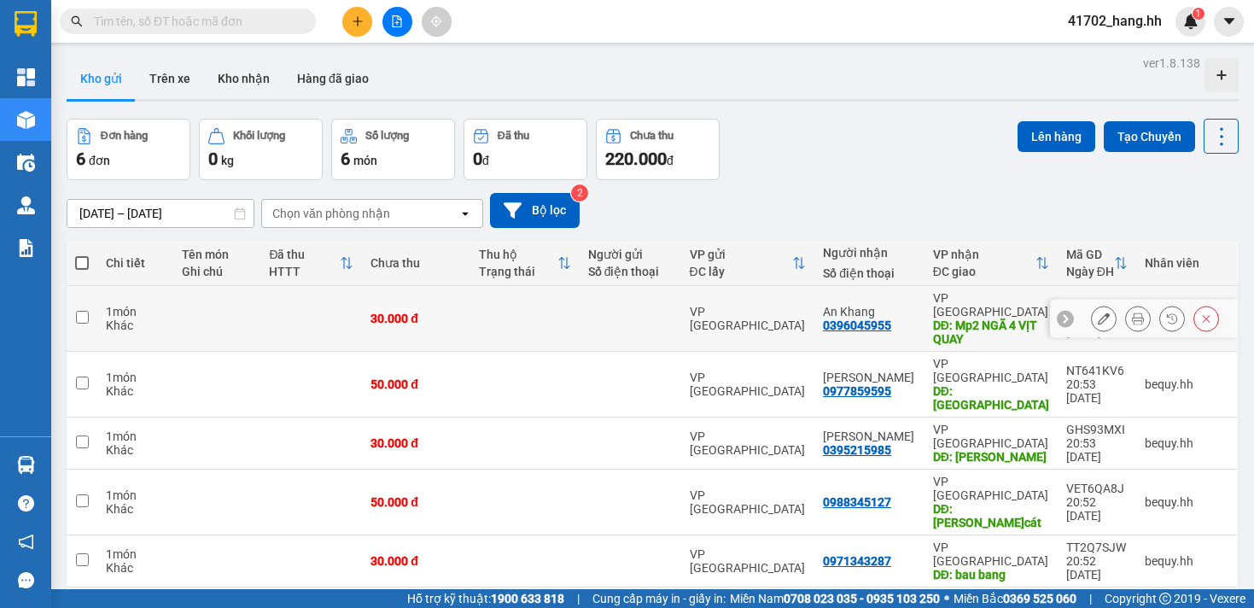
click at [318, 310] on td at bounding box center [311, 319] width 102 height 66
checkbox input "true"
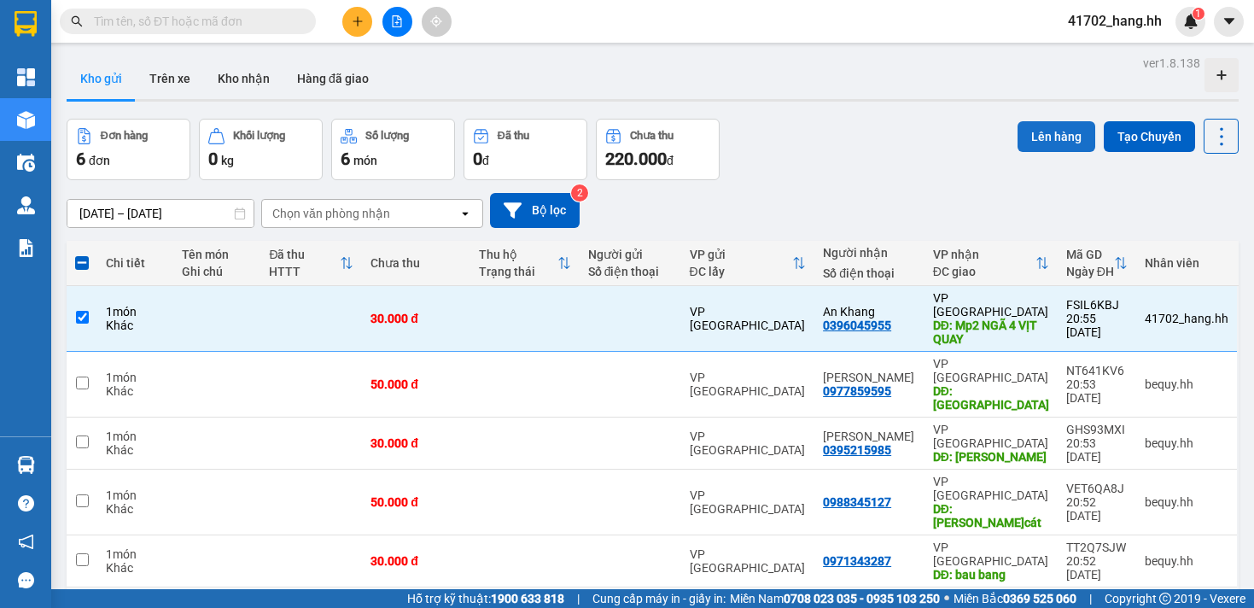
click at [1020, 129] on button "Lên hàng" at bounding box center [1057, 136] width 78 height 31
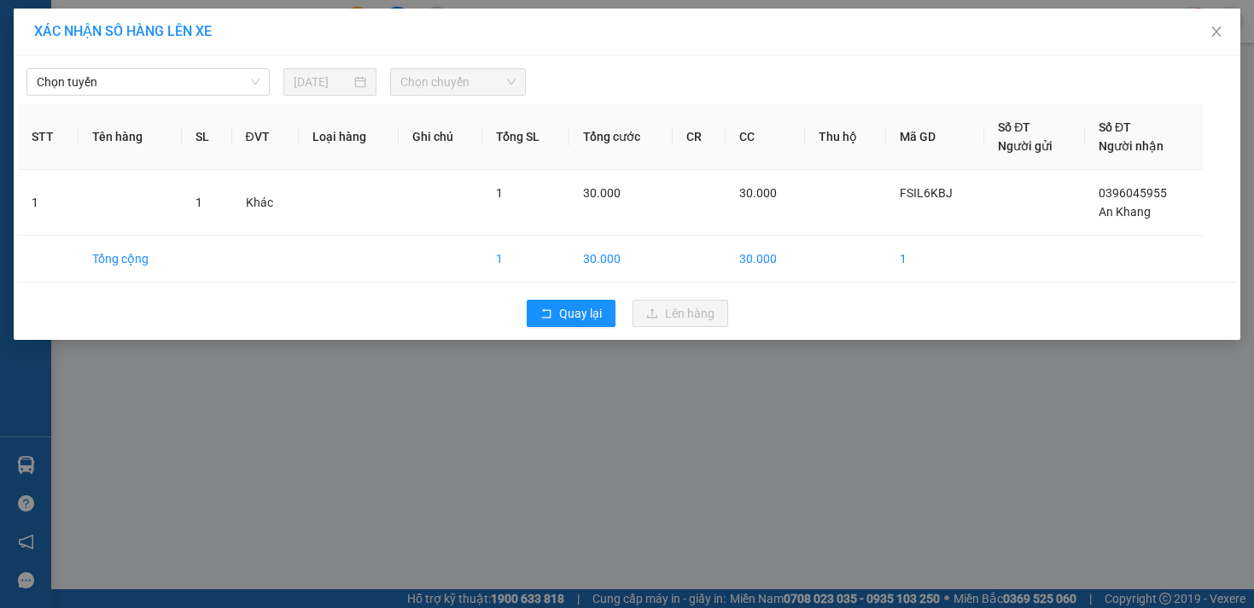
click at [219, 67] on div "Chọn tuyến [DATE] Chọn chuyến" at bounding box center [627, 78] width 1218 height 36
click at [125, 73] on span "Chọn tuyến" at bounding box center [148, 82] width 223 height 26
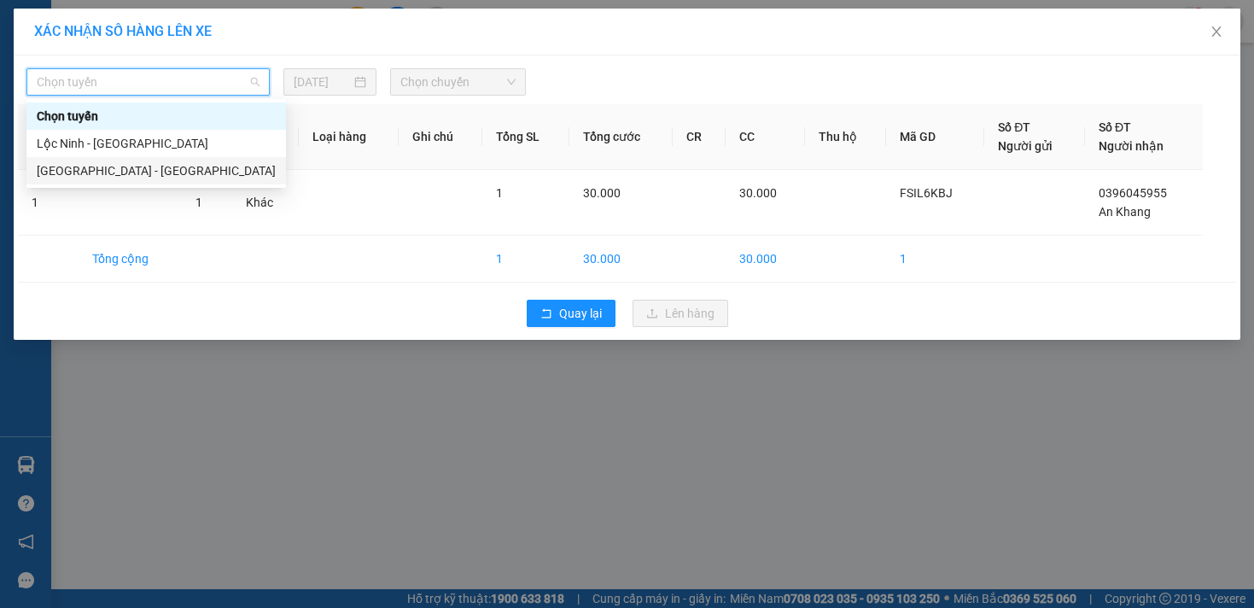
click at [114, 165] on div "[GEOGRAPHIC_DATA] - [GEOGRAPHIC_DATA]" at bounding box center [156, 170] width 239 height 19
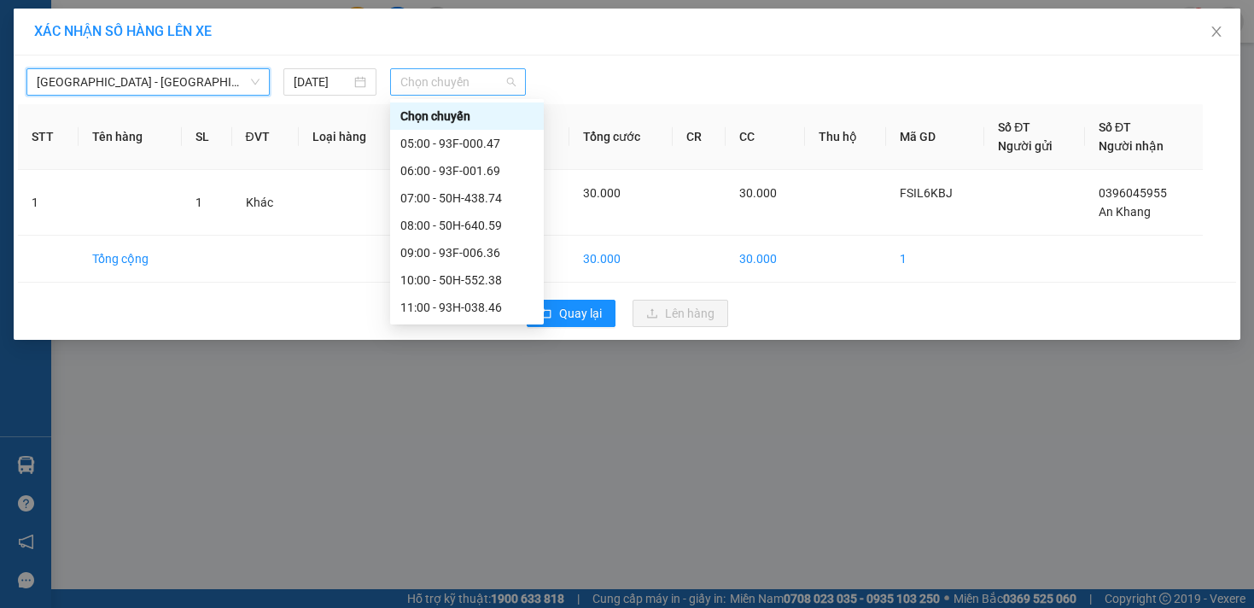
click at [427, 83] on span "Chọn chuyến" at bounding box center [457, 82] width 115 height 26
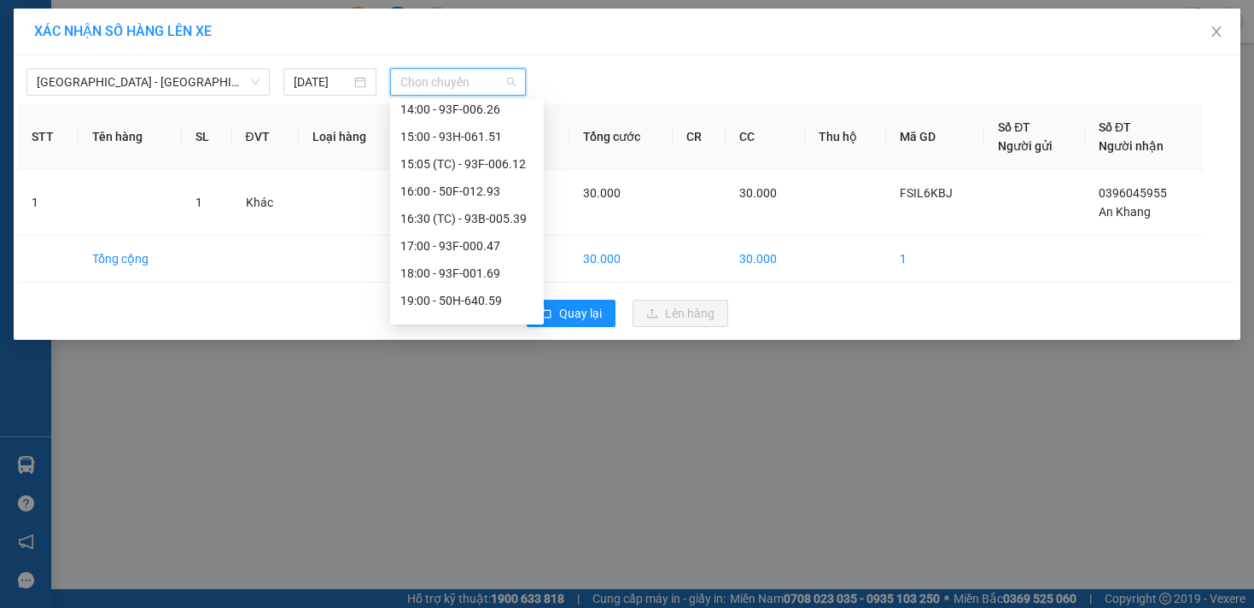
scroll to position [328, 0]
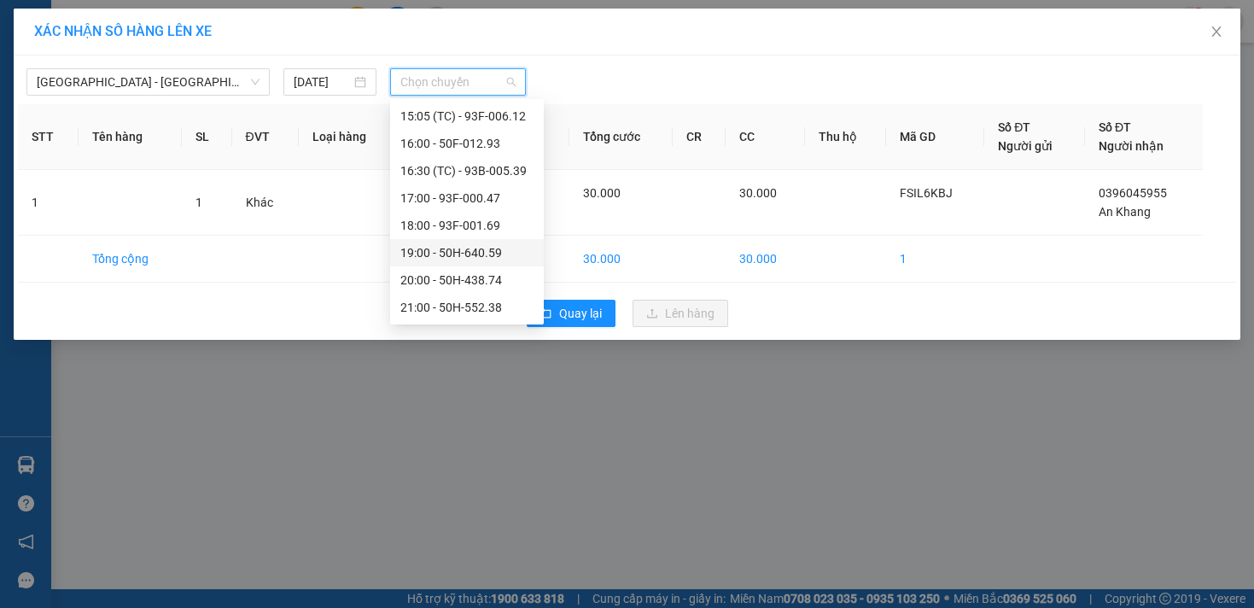
click at [488, 244] on div "19:00 - 50H-640.59" at bounding box center [466, 252] width 133 height 19
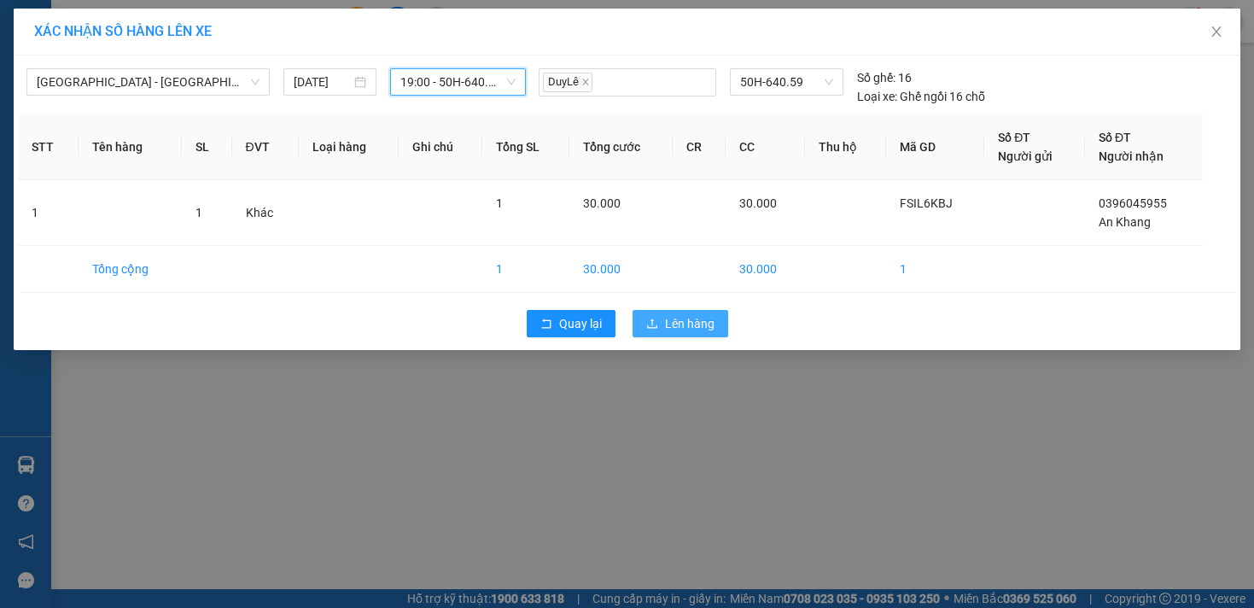
click at [684, 325] on span "Lên hàng" at bounding box center [690, 323] width 50 height 19
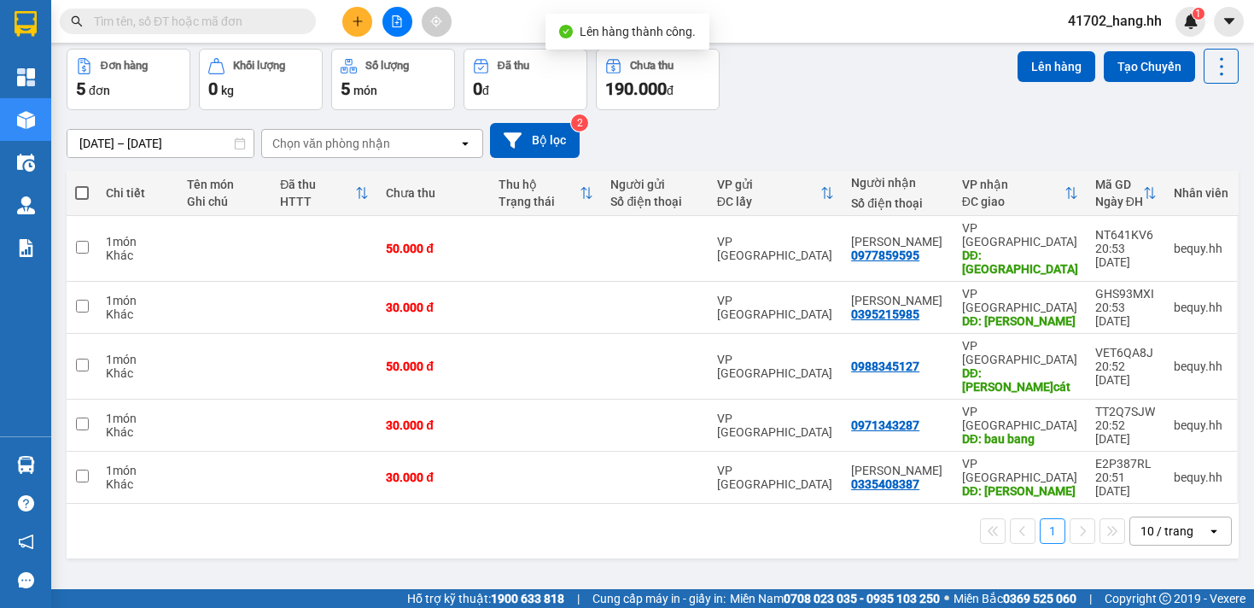
scroll to position [79, 0]
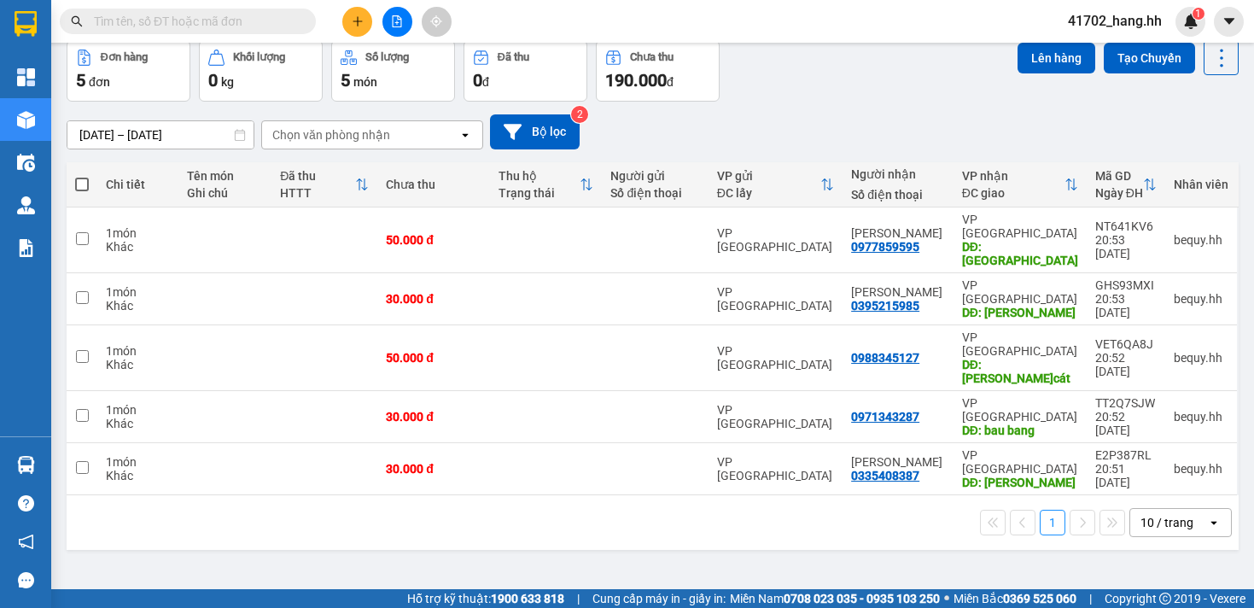
click at [1157, 514] on div "10 / trang" at bounding box center [1167, 522] width 53 height 17
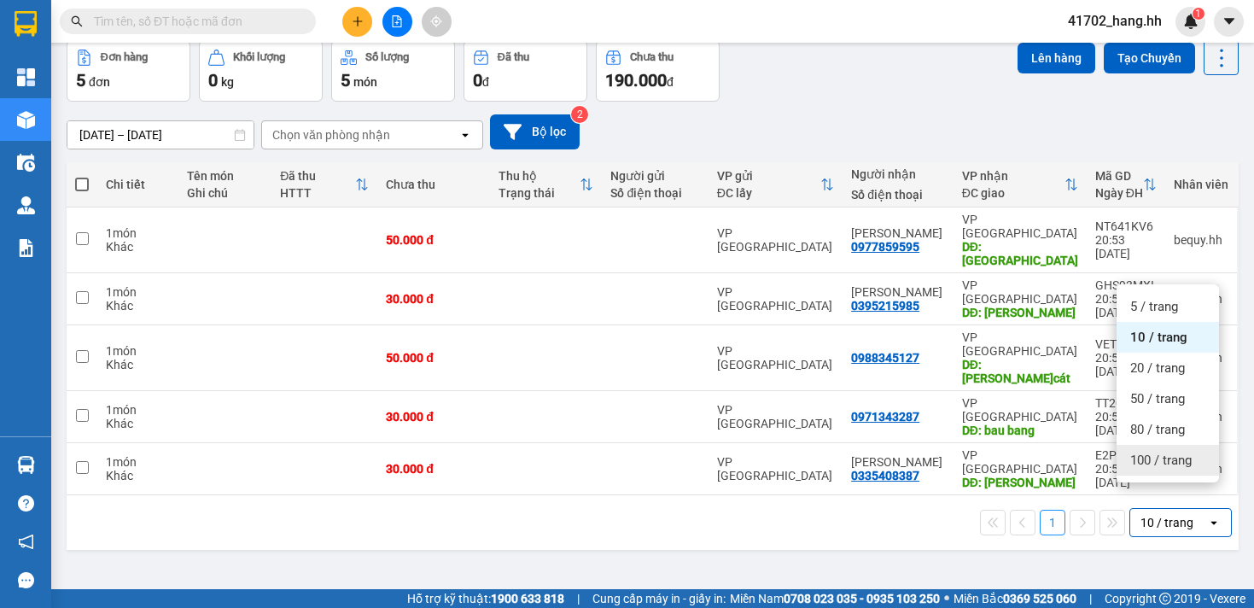
click at [1154, 458] on span "100 / trang" at bounding box center [1161, 460] width 61 height 17
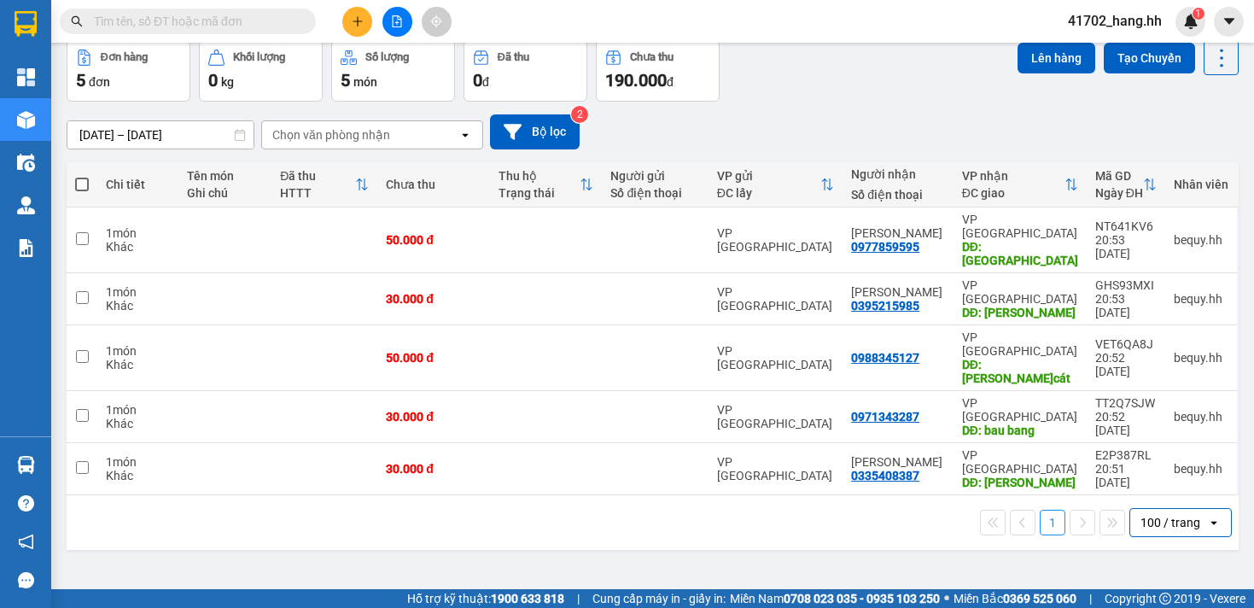
scroll to position [0, 0]
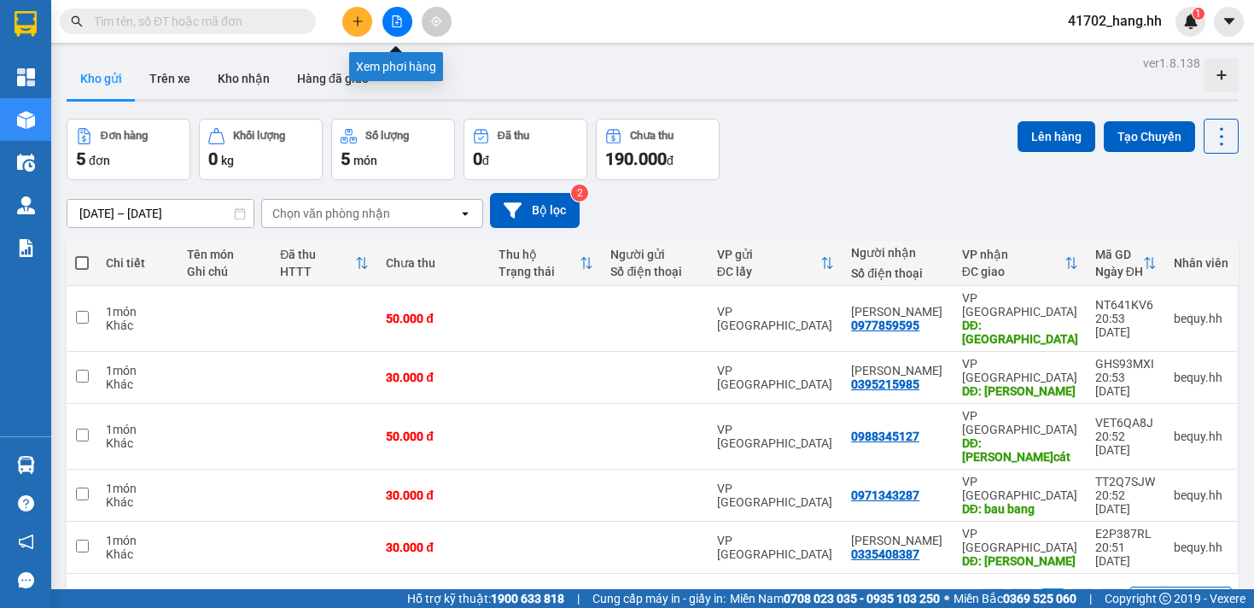
click at [395, 10] on button at bounding box center [398, 22] width 30 height 30
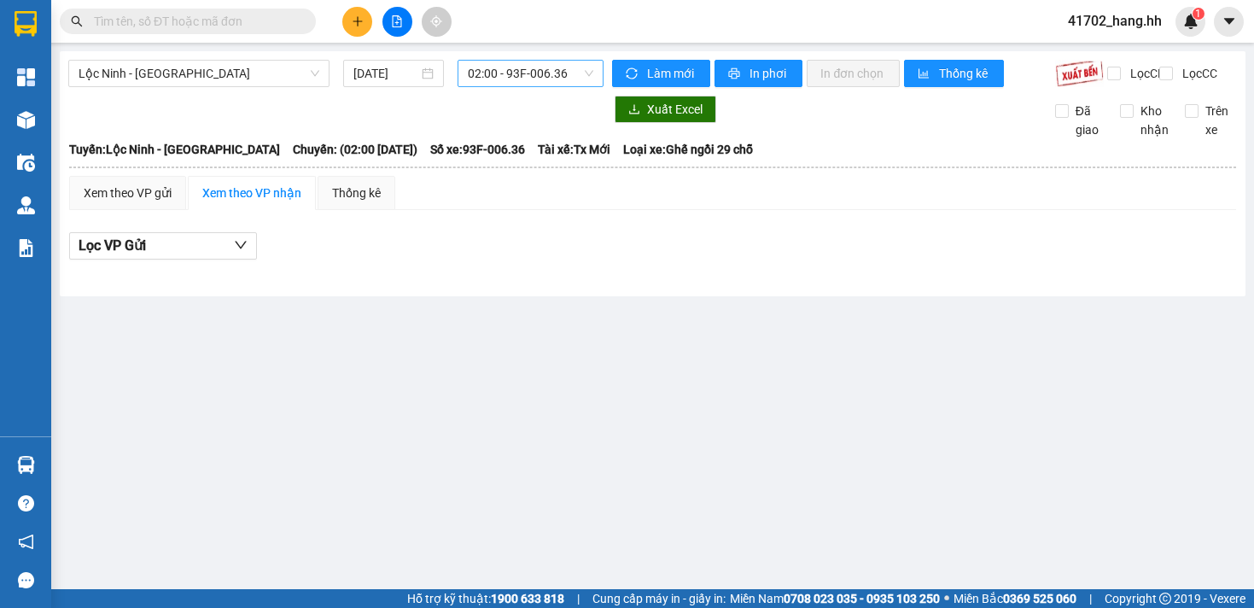
click at [484, 74] on span "02:00 - 93F-006.36" at bounding box center [531, 74] width 126 height 26
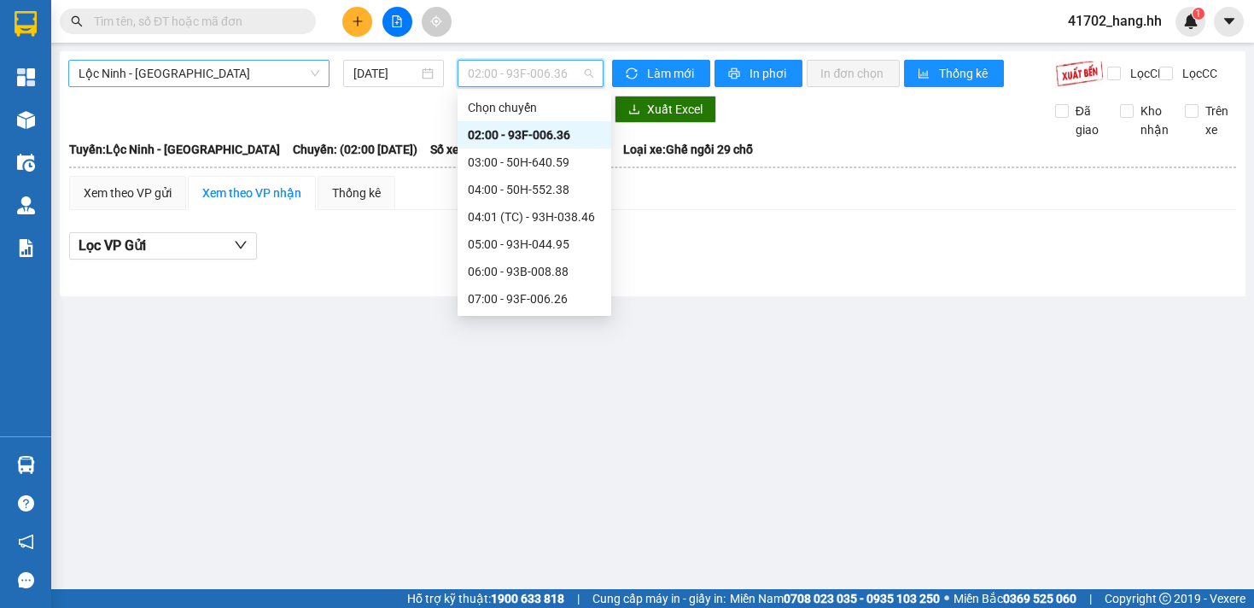
click at [299, 79] on span "Lộc Ninh - [GEOGRAPHIC_DATA]" at bounding box center [199, 74] width 241 height 26
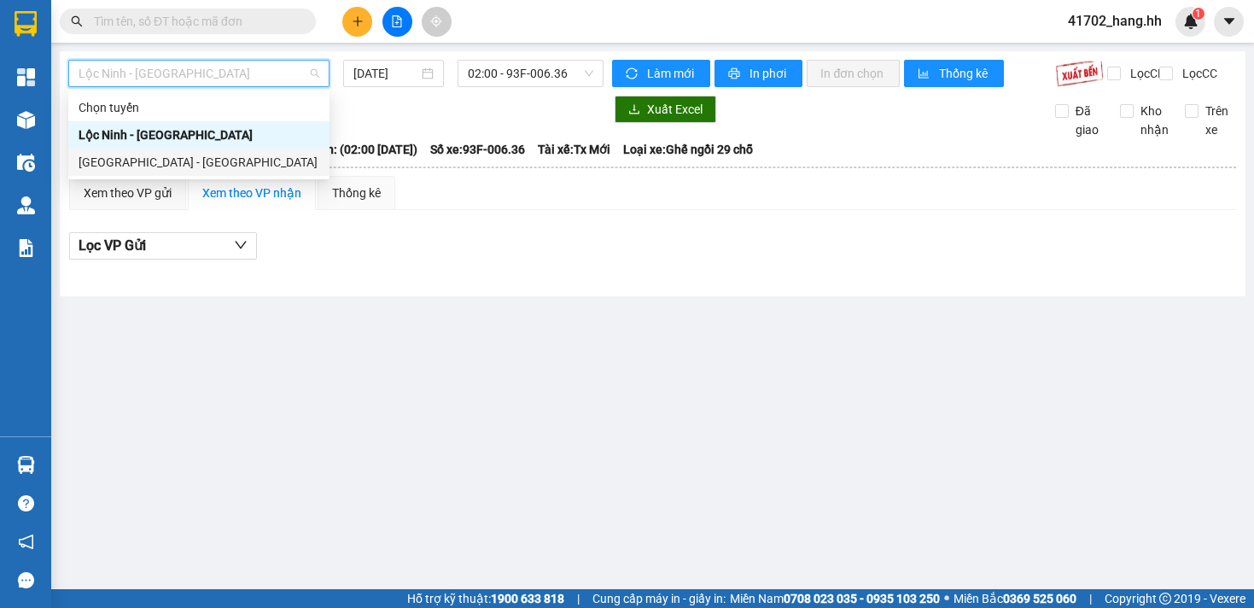
click at [173, 161] on div "[GEOGRAPHIC_DATA] - [GEOGRAPHIC_DATA]" at bounding box center [199, 162] width 241 height 19
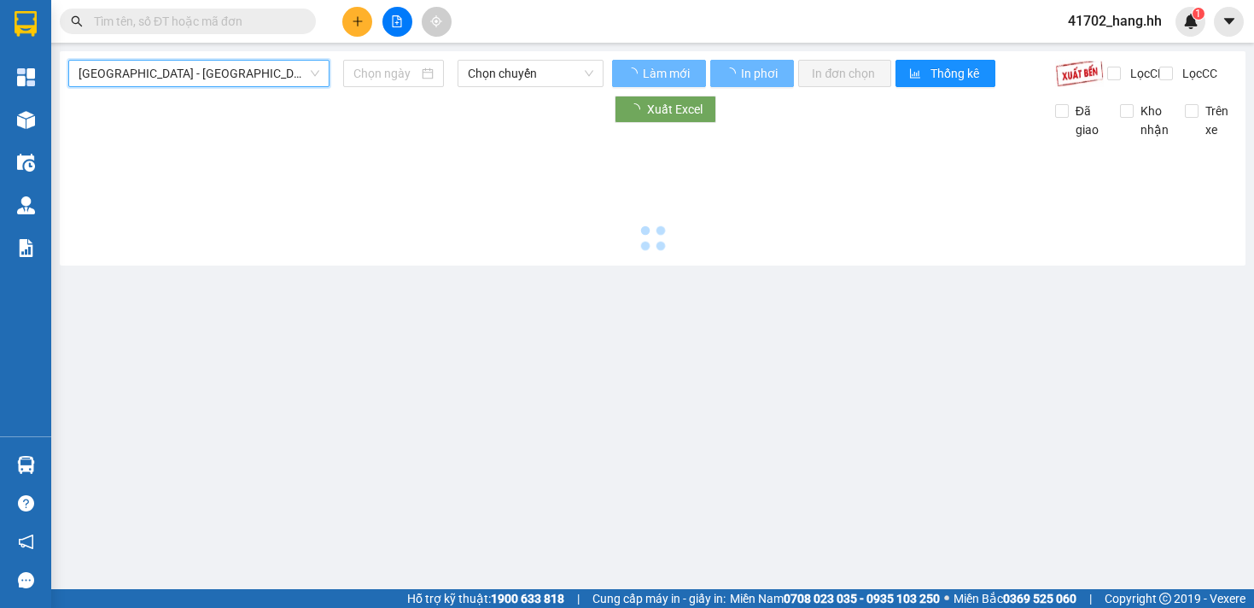
type input "[DATE]"
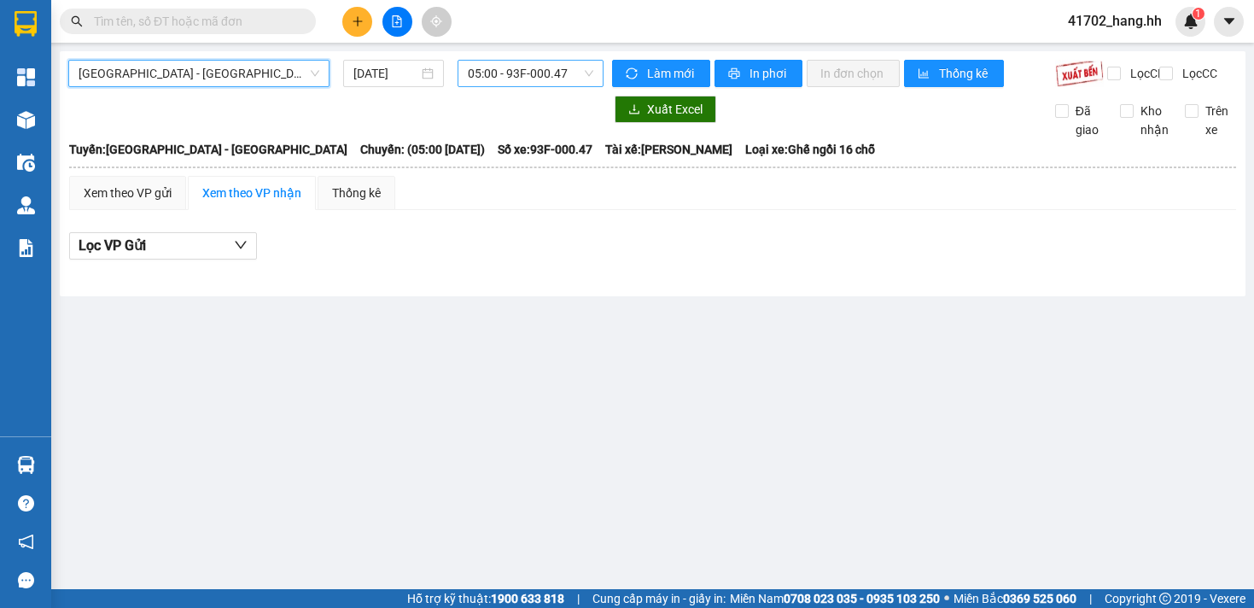
click at [489, 79] on span "05:00 - 93F-000.47" at bounding box center [531, 74] width 126 height 26
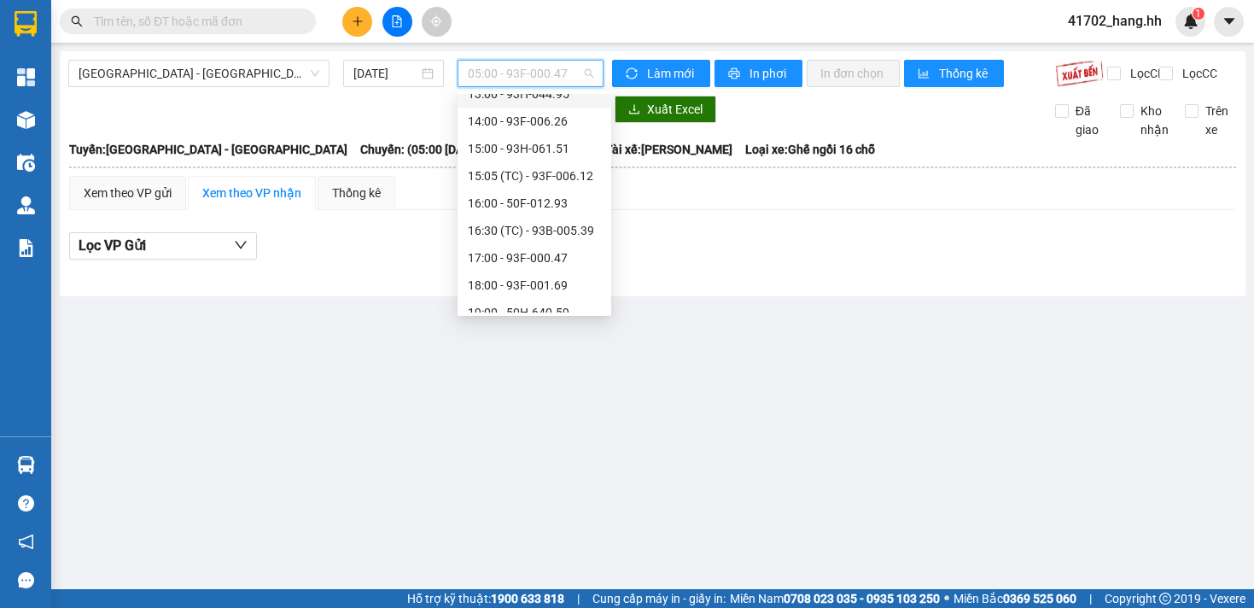
scroll to position [328, 0]
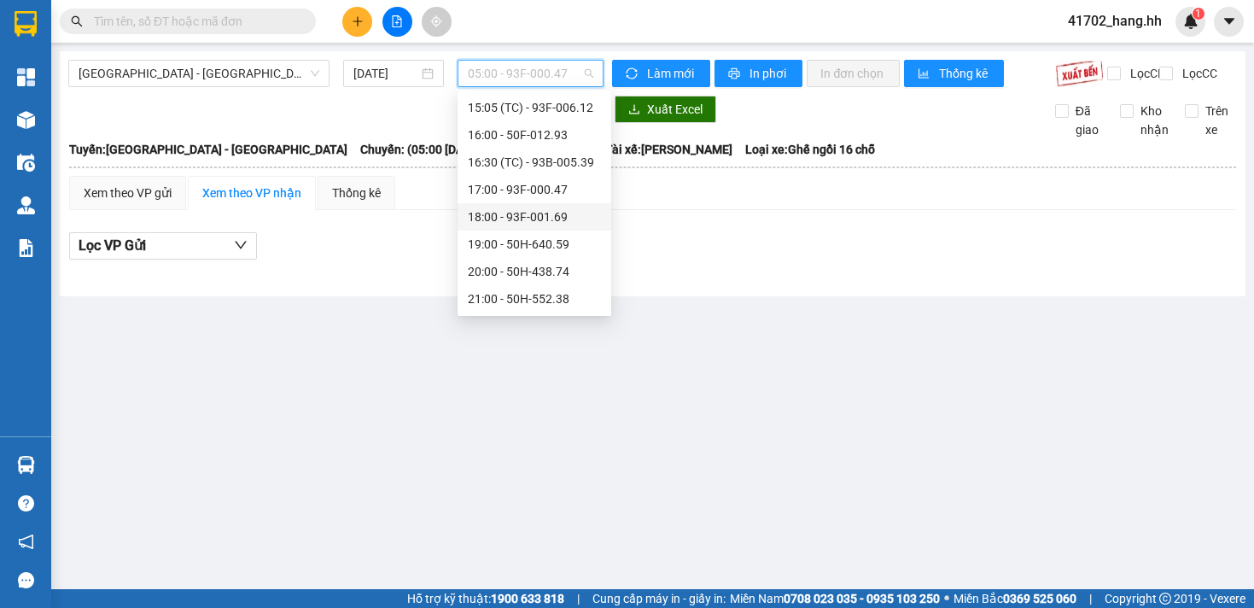
click at [562, 220] on div "18:00 - 93F-001.69" at bounding box center [534, 216] width 133 height 19
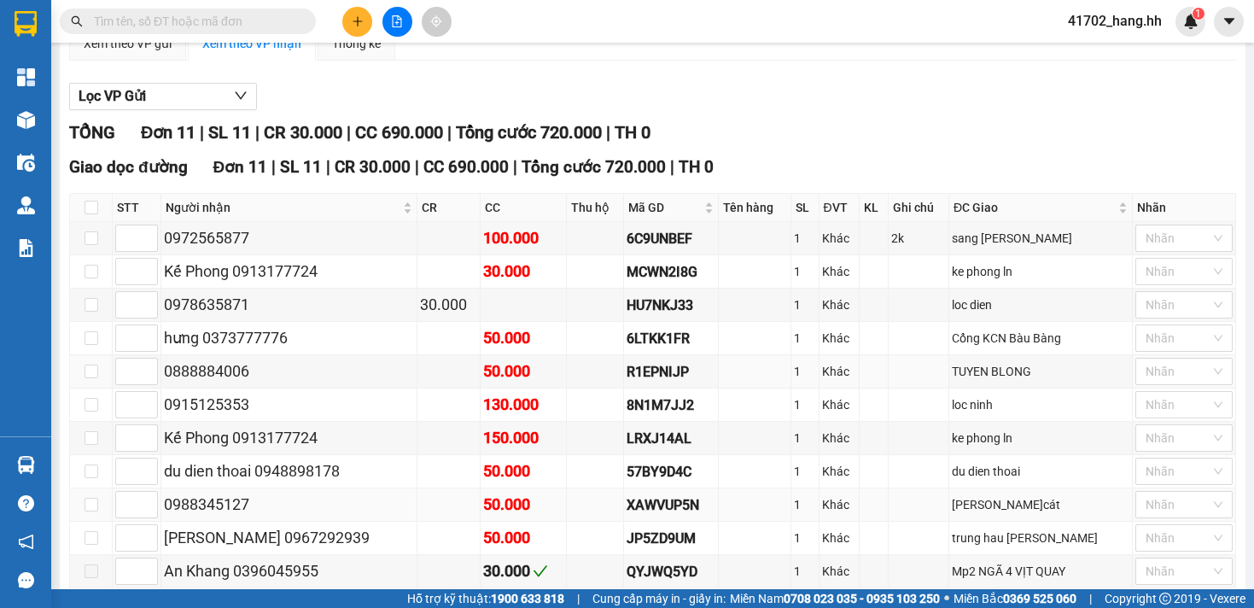
scroll to position [251, 0]
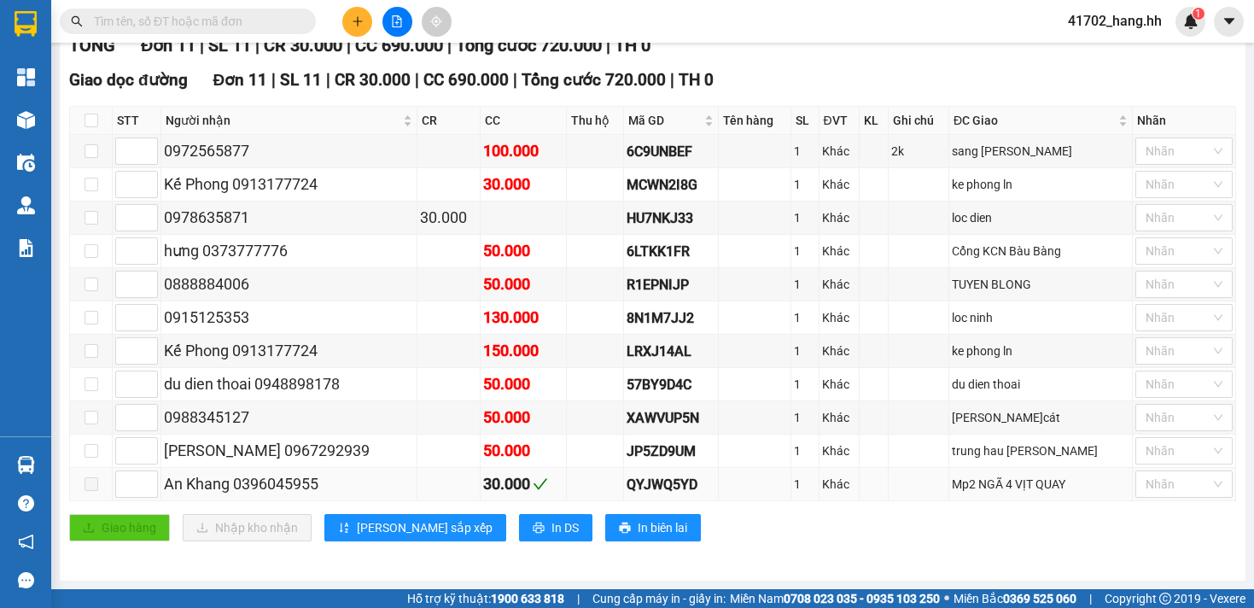
click at [93, 487] on span at bounding box center [92, 484] width 14 height 14
